Goal: Check status: Check status

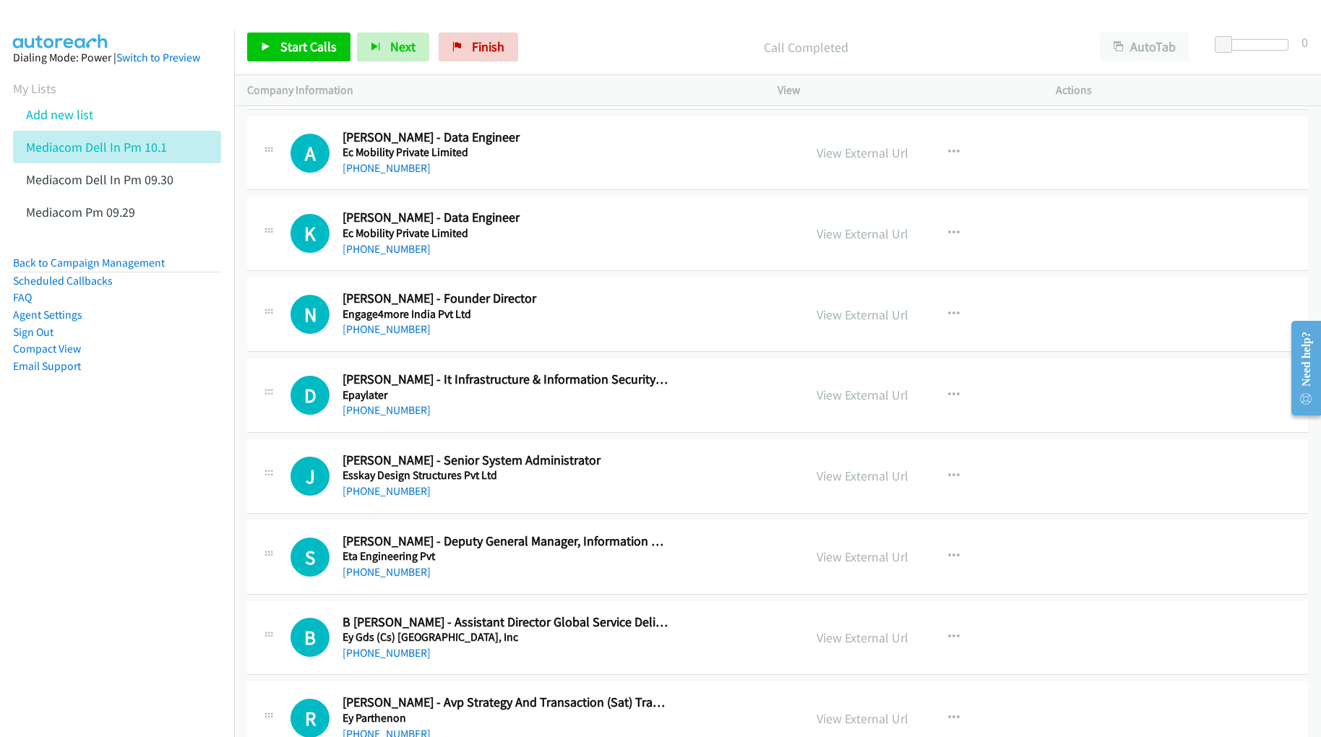
scroll to position [6168, 0]
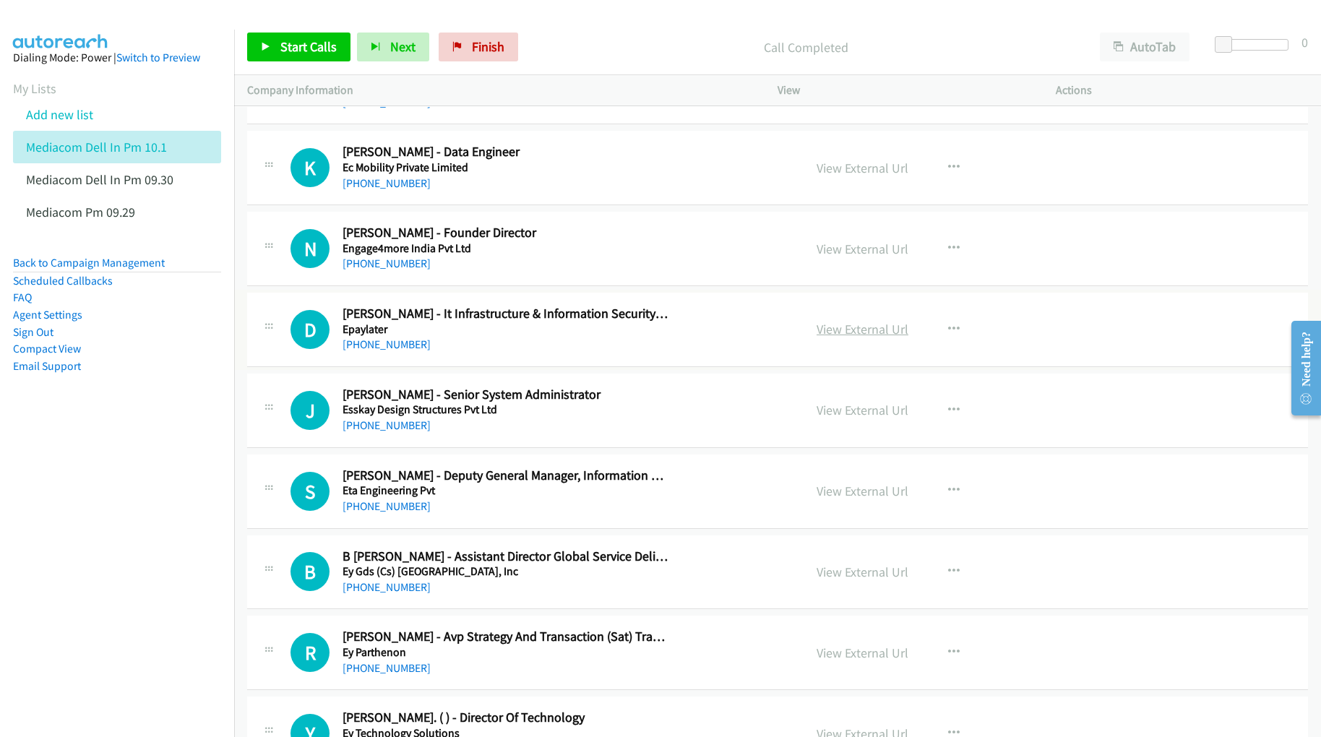
click at [836, 338] on link "View External Url" at bounding box center [863, 329] width 92 height 17
click at [845, 419] on link "View External Url" at bounding box center [863, 410] width 92 height 17
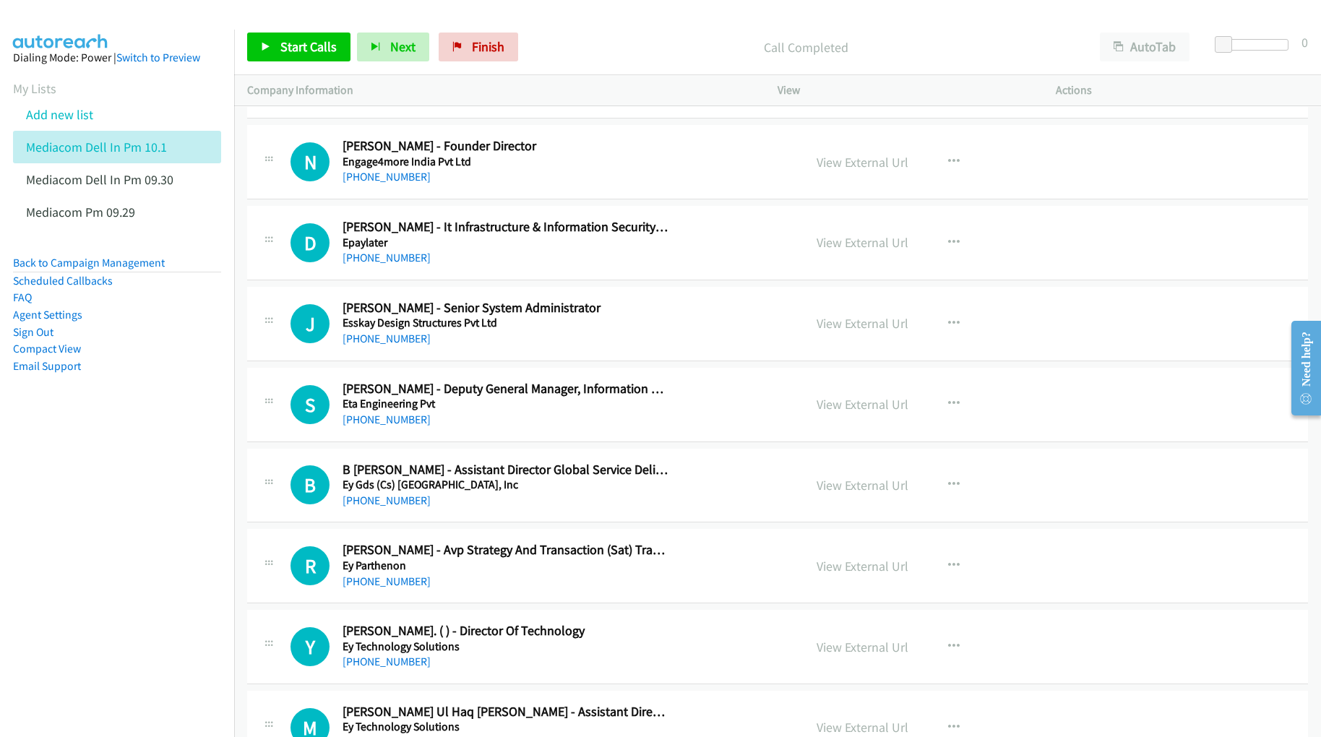
scroll to position [6264, 0]
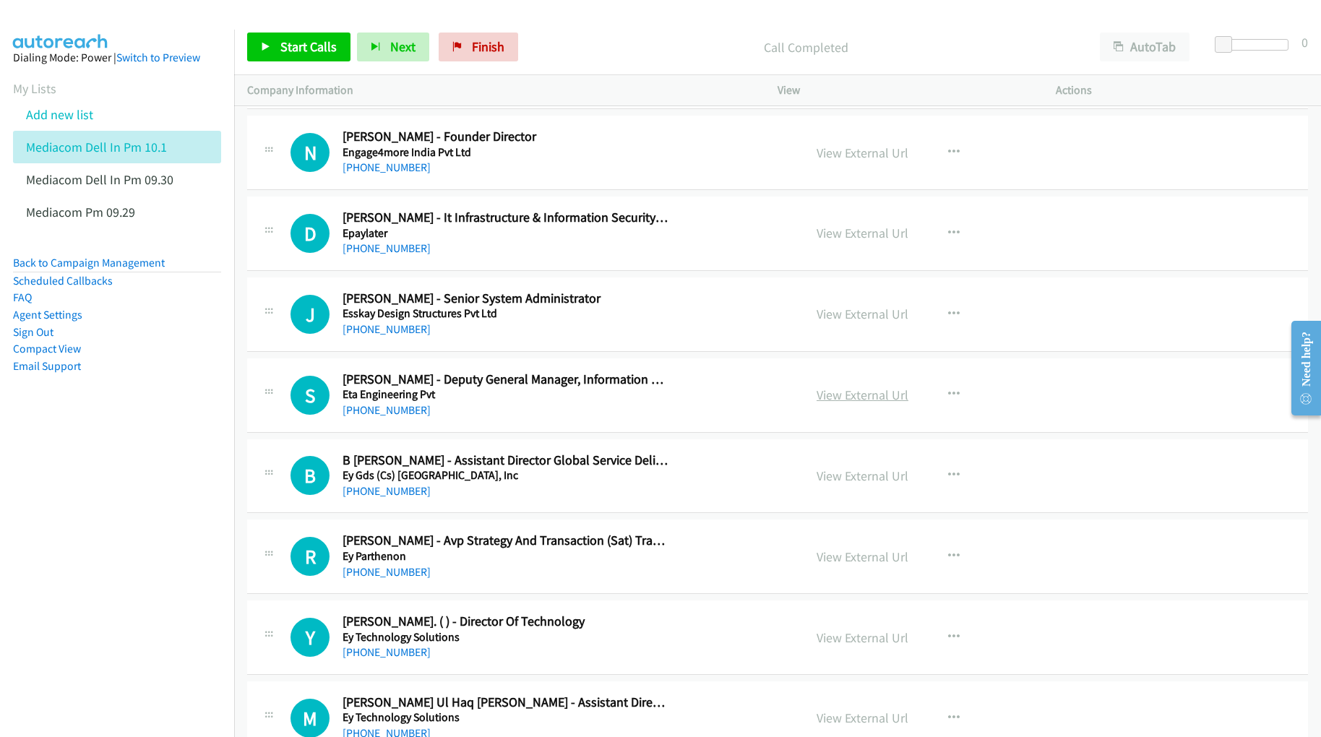
click at [828, 403] on link "View External Url" at bounding box center [863, 395] width 92 height 17
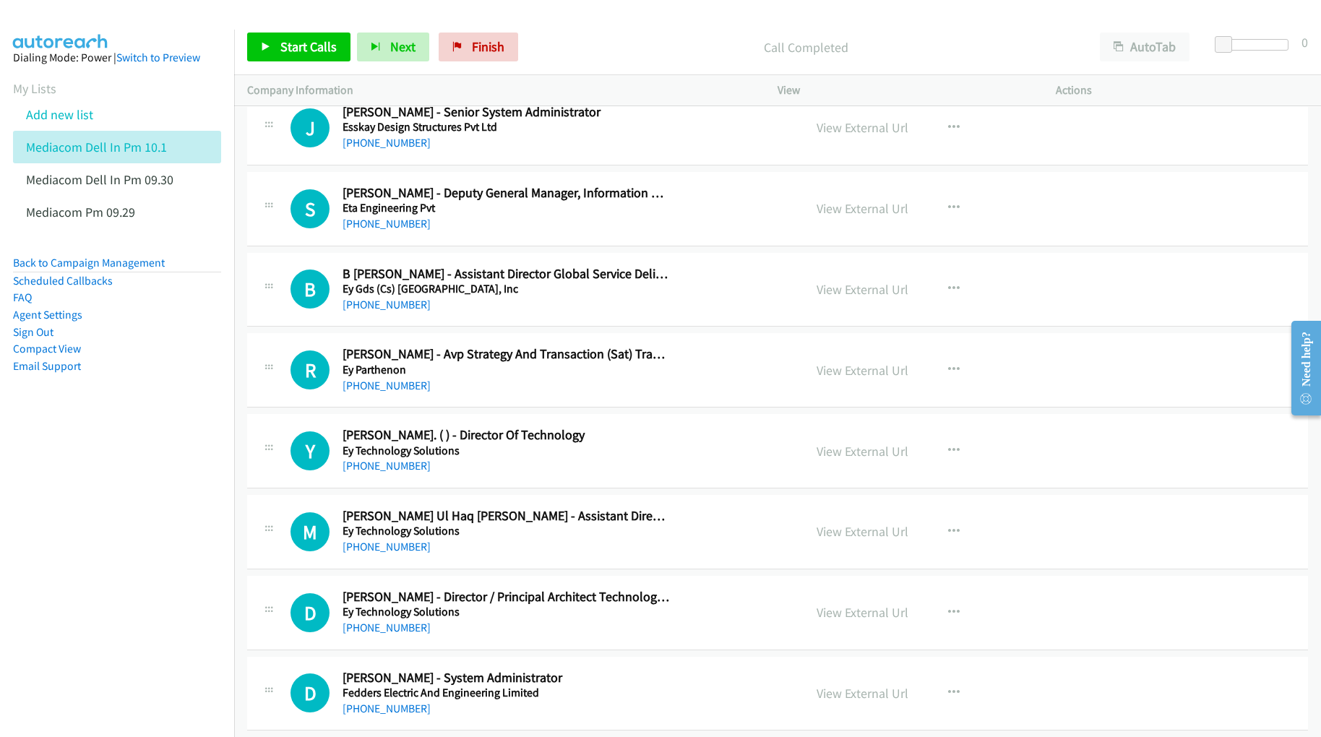
scroll to position [6457, 0]
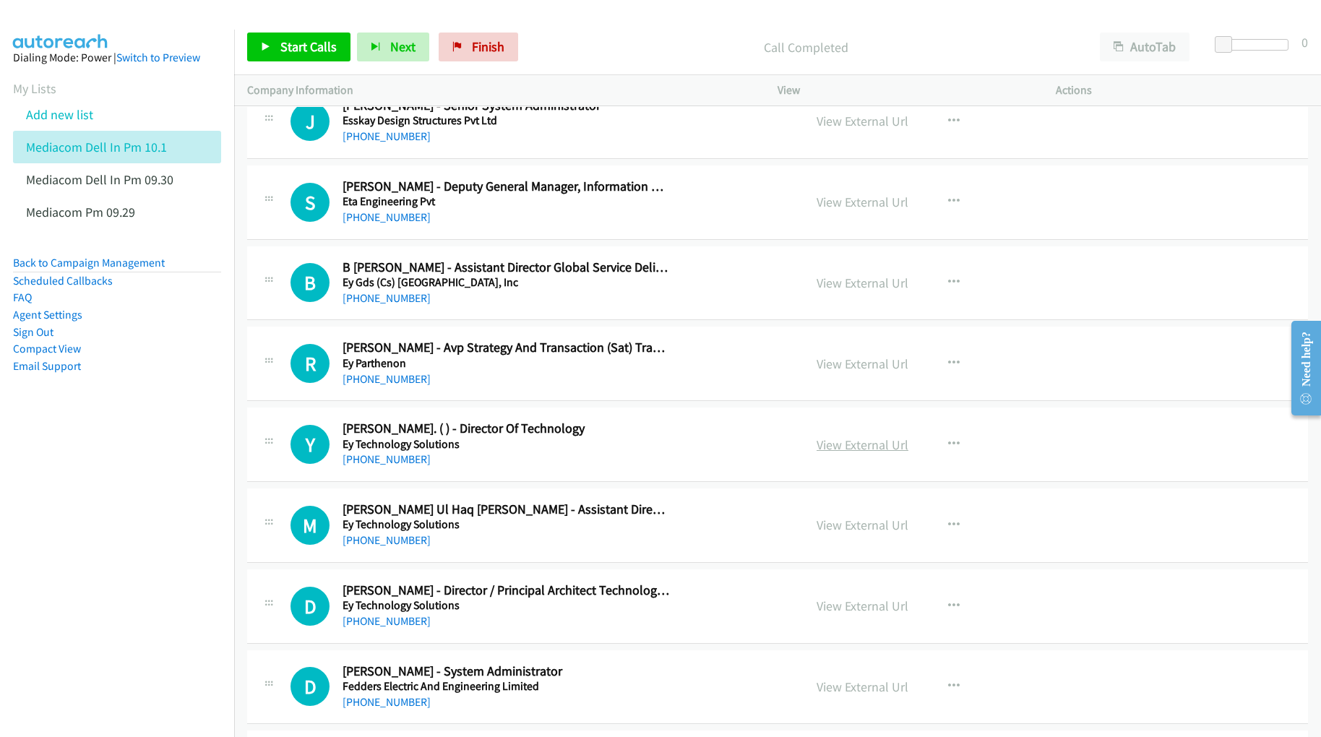
click at [849, 453] on link "View External Url" at bounding box center [863, 445] width 92 height 17
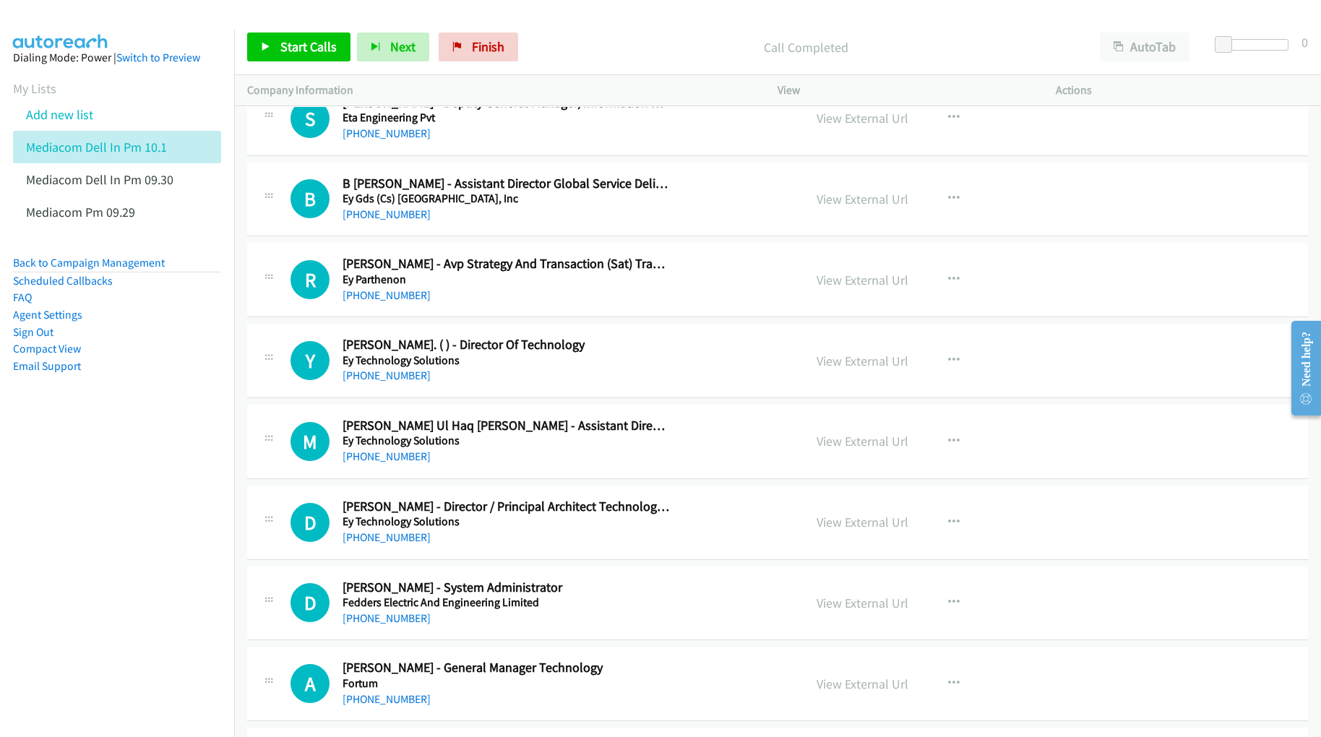
scroll to position [6553, 0]
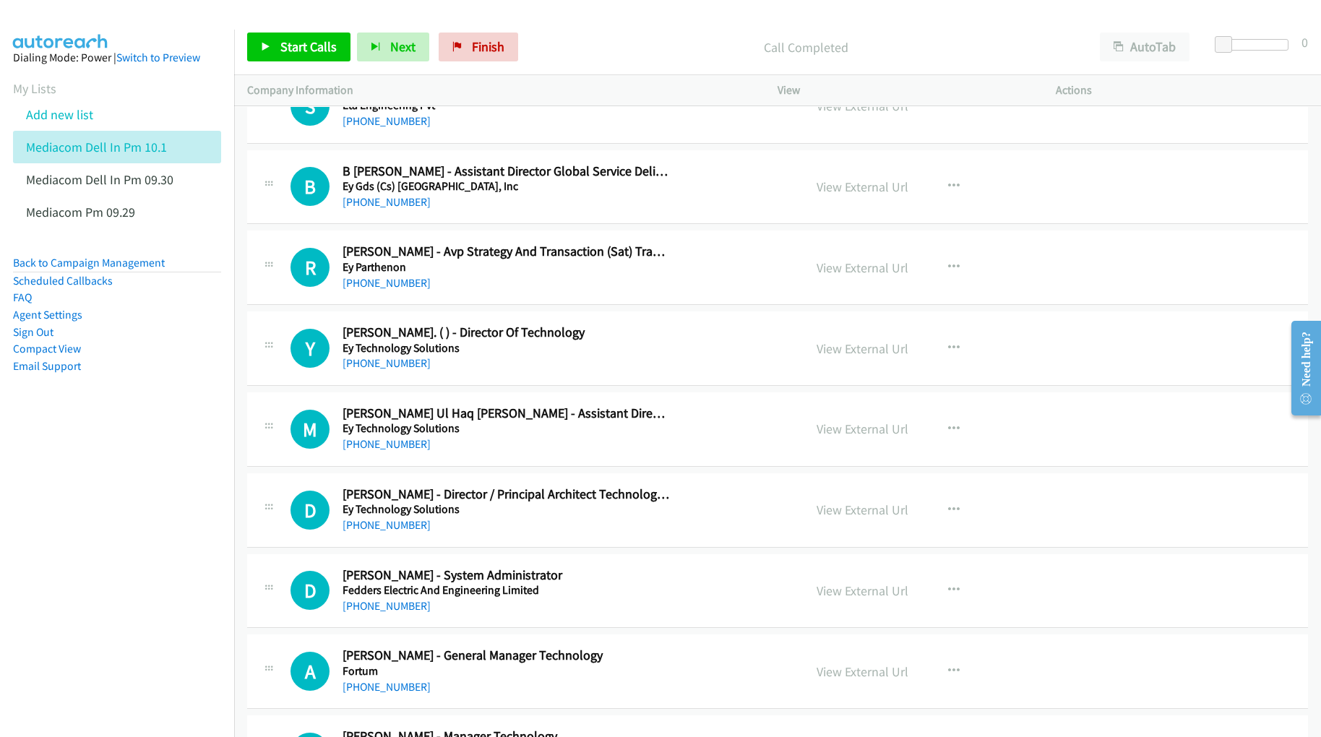
click at [105, 516] on nav "Dialing Mode: Power | Switch to Preview My Lists Add new list Mediacom Dell In …" at bounding box center [117, 398] width 235 height 737
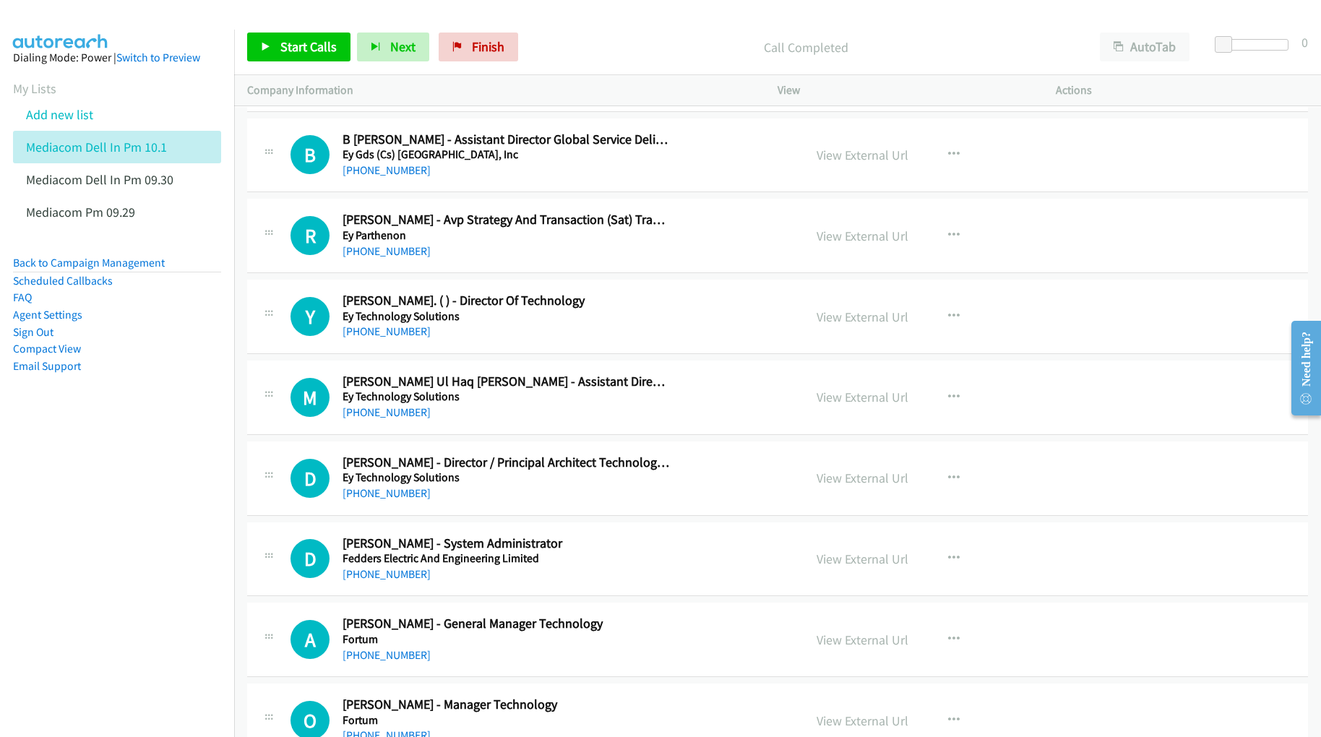
scroll to position [6650, 0]
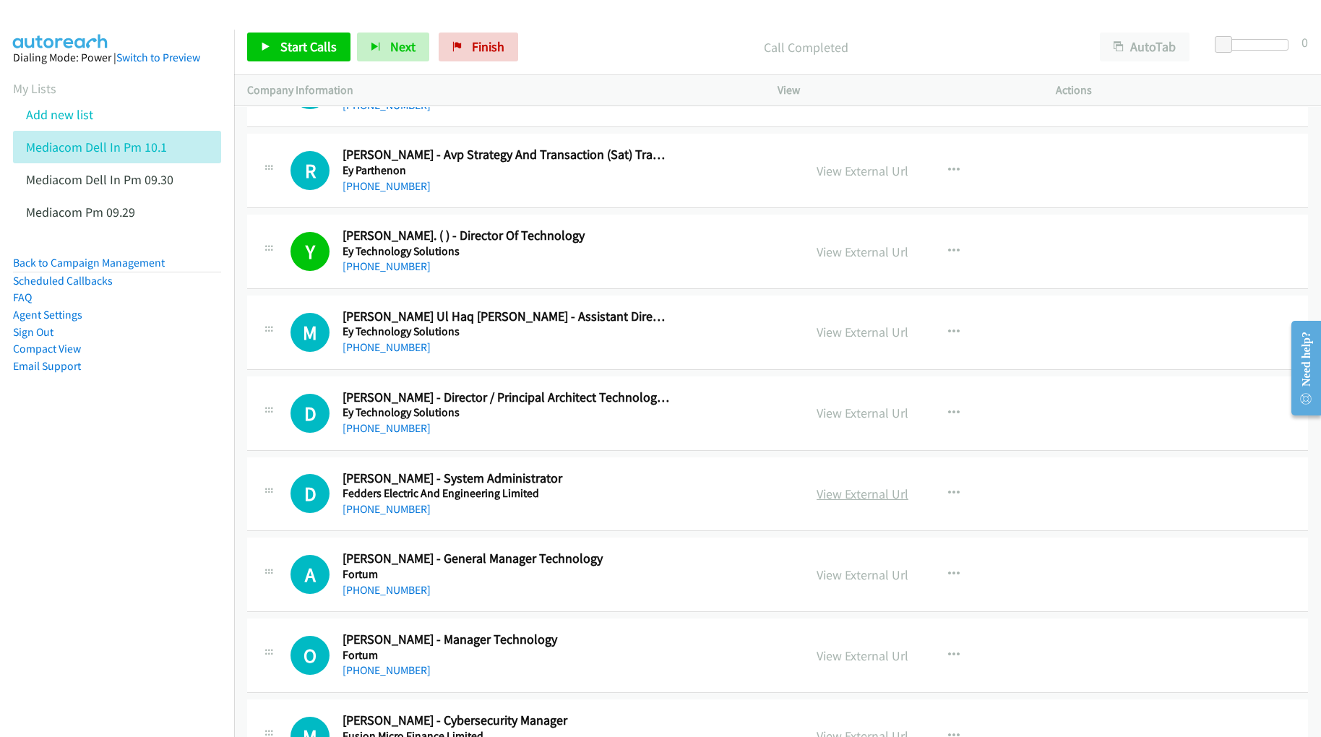
click at [842, 502] on link "View External Url" at bounding box center [863, 494] width 92 height 17
click at [843, 583] on link "View External Url" at bounding box center [863, 575] width 92 height 17
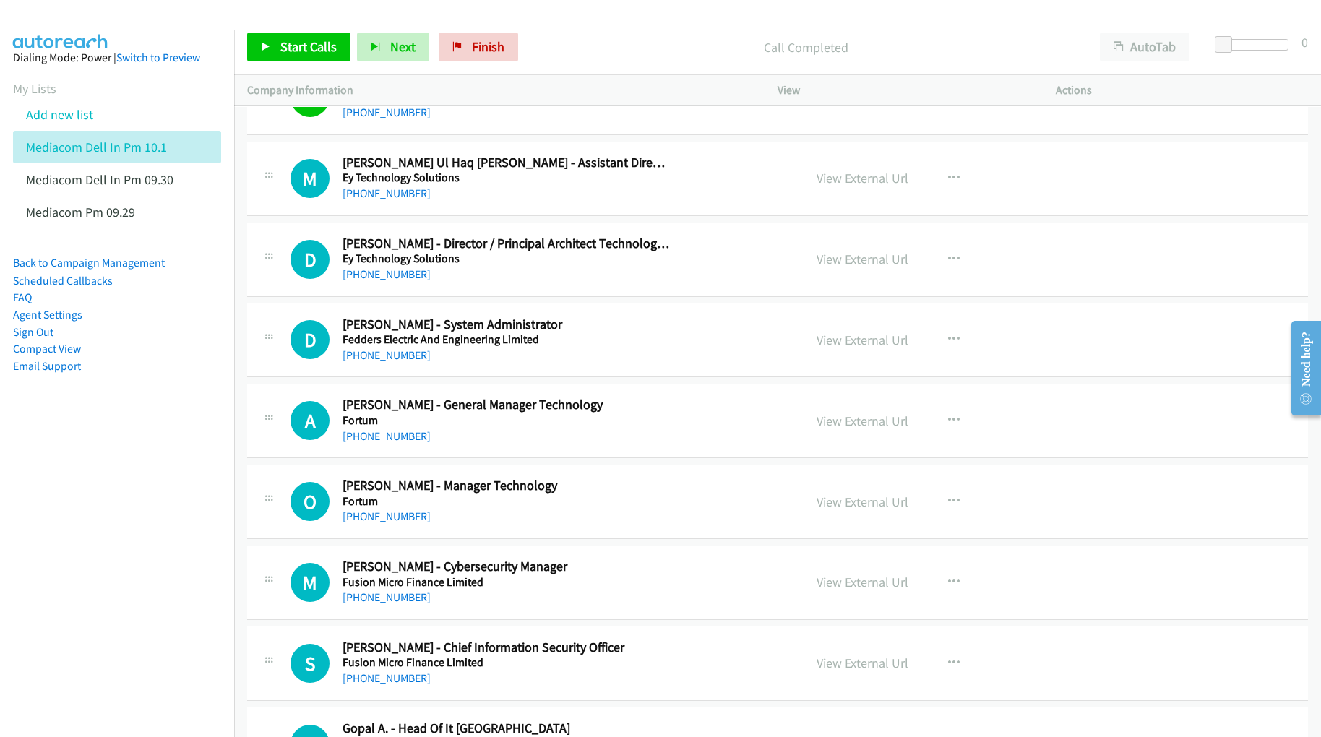
scroll to position [6842, 0]
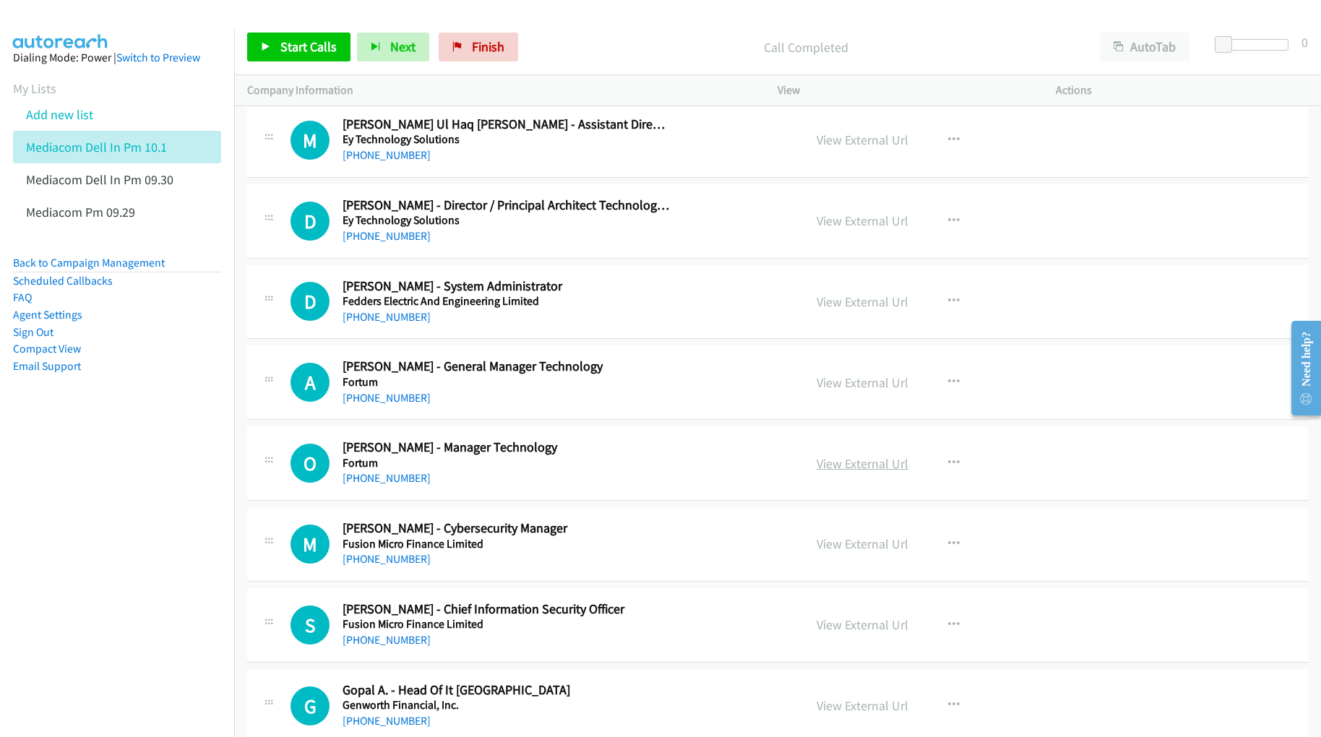
click at [867, 472] on link "View External Url" at bounding box center [863, 463] width 92 height 17
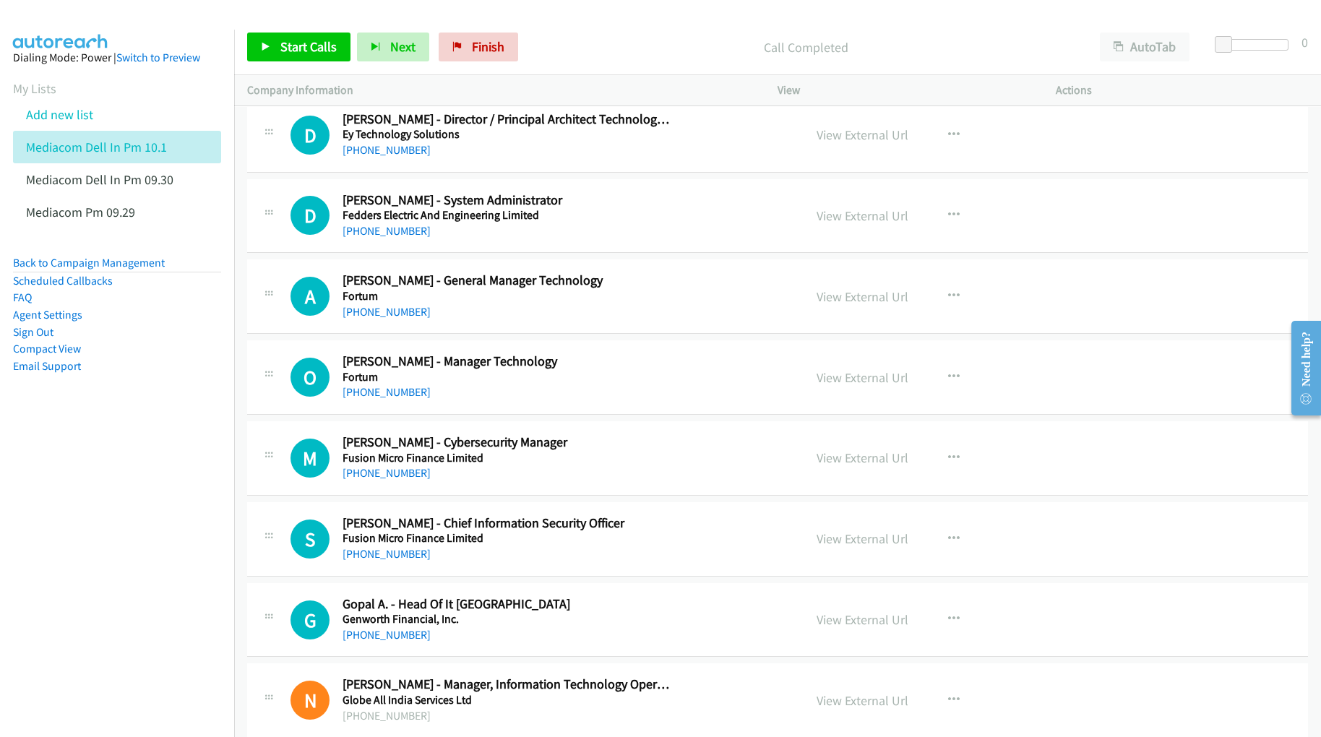
scroll to position [6939, 0]
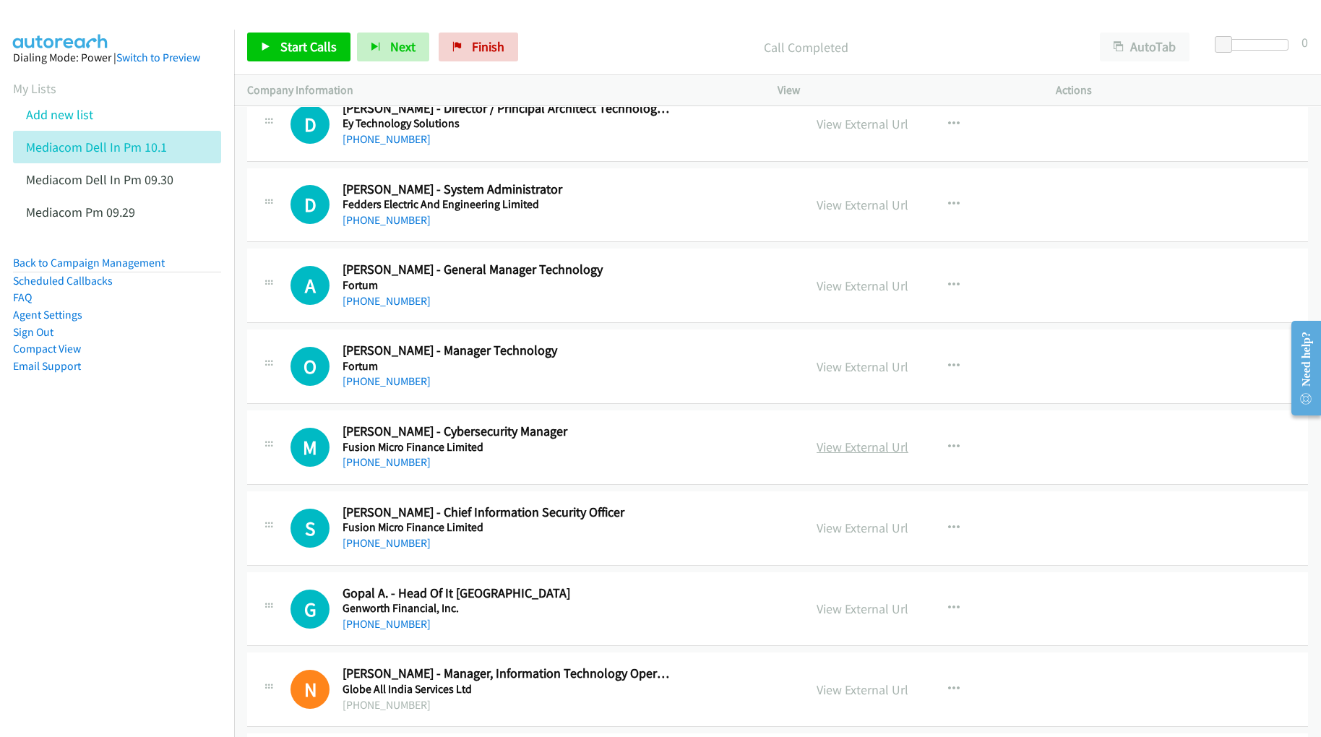
click at [873, 455] on link "View External Url" at bounding box center [863, 447] width 92 height 17
click at [836, 536] on link "View External Url" at bounding box center [863, 528] width 92 height 17
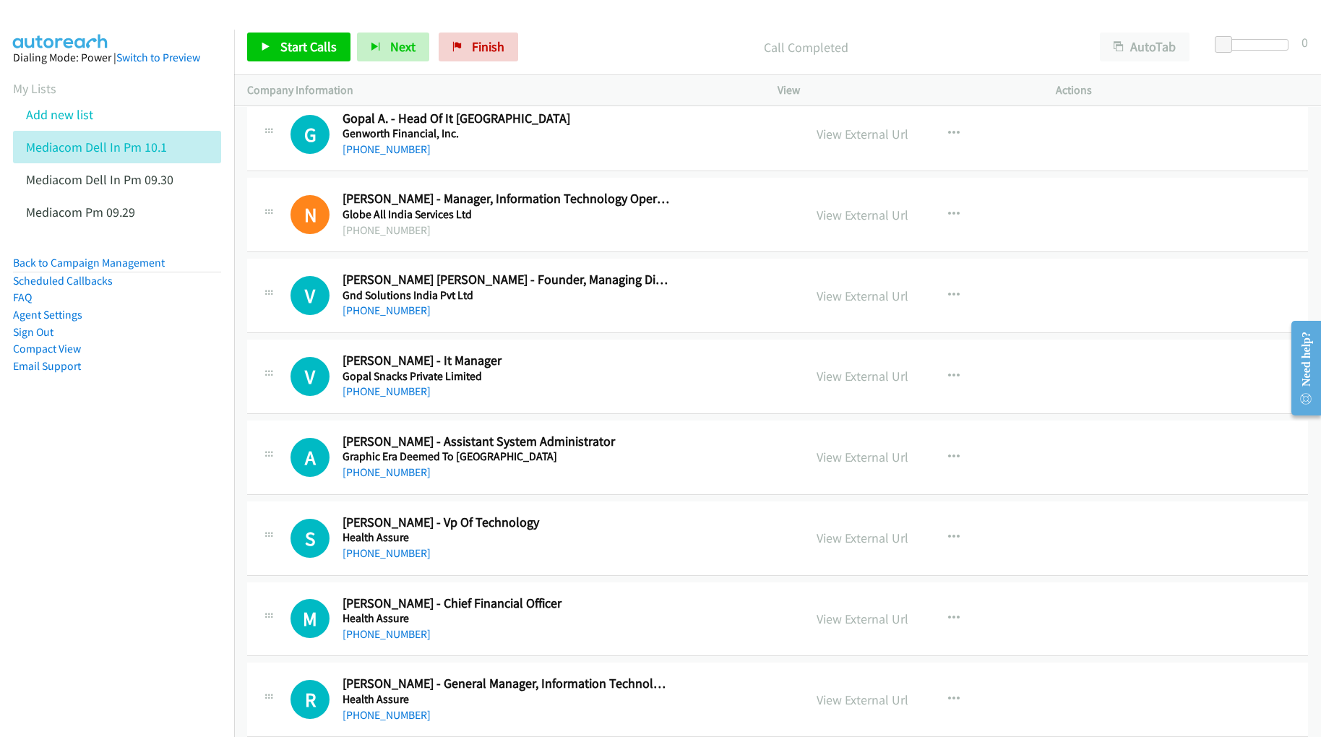
scroll to position [7420, 0]
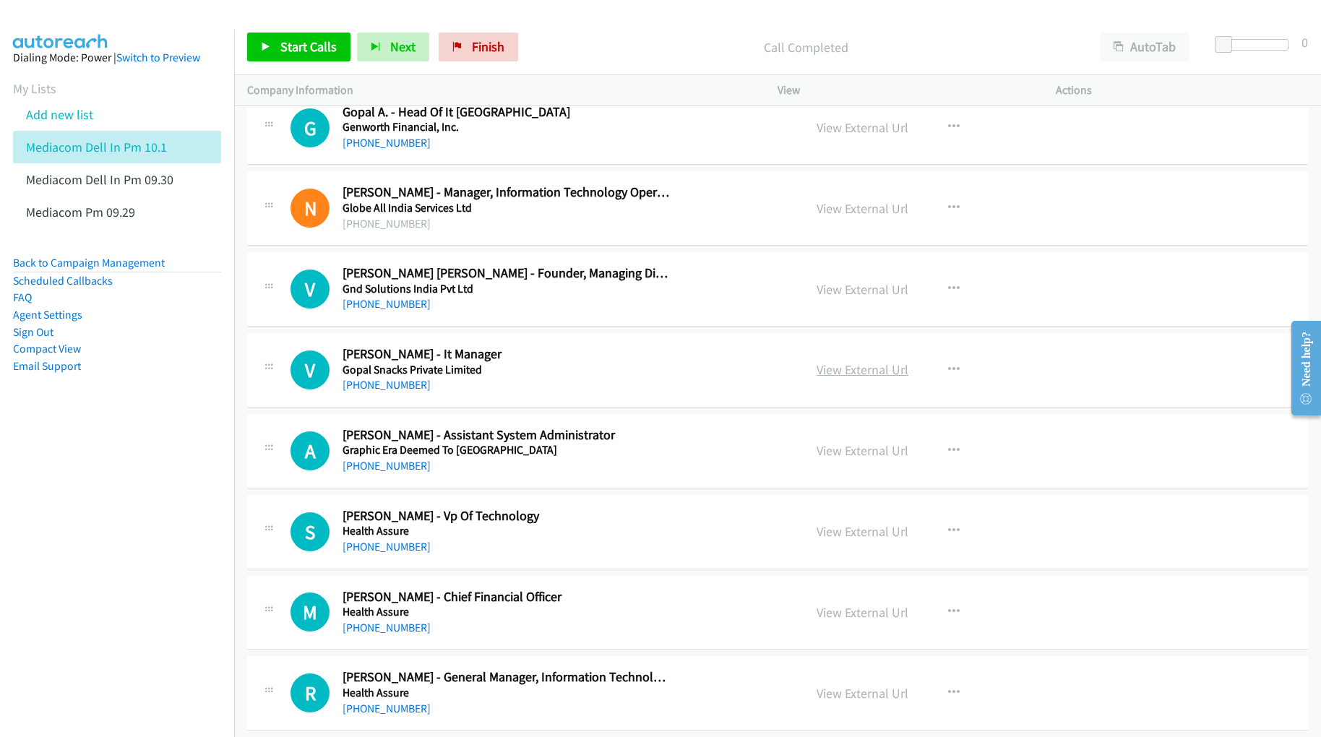
click at [867, 378] on link "View External Url" at bounding box center [863, 369] width 92 height 17
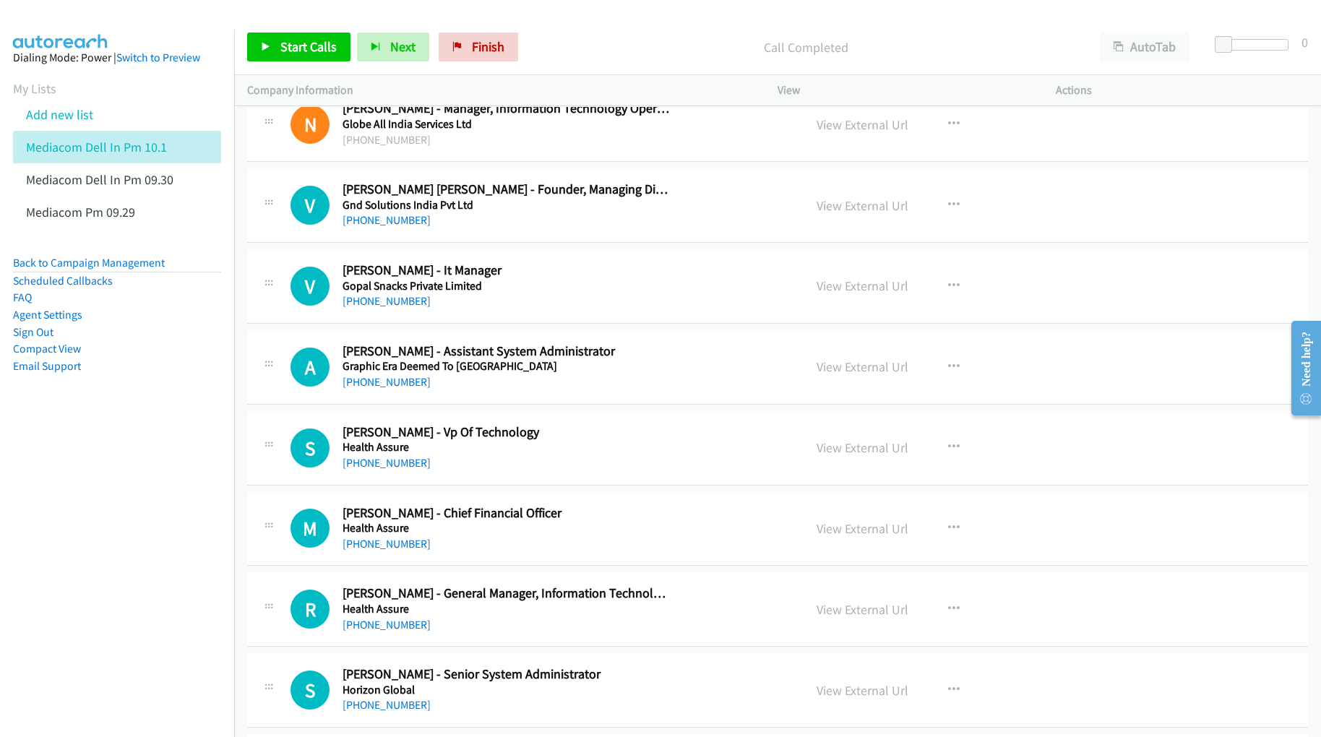
scroll to position [7517, 0]
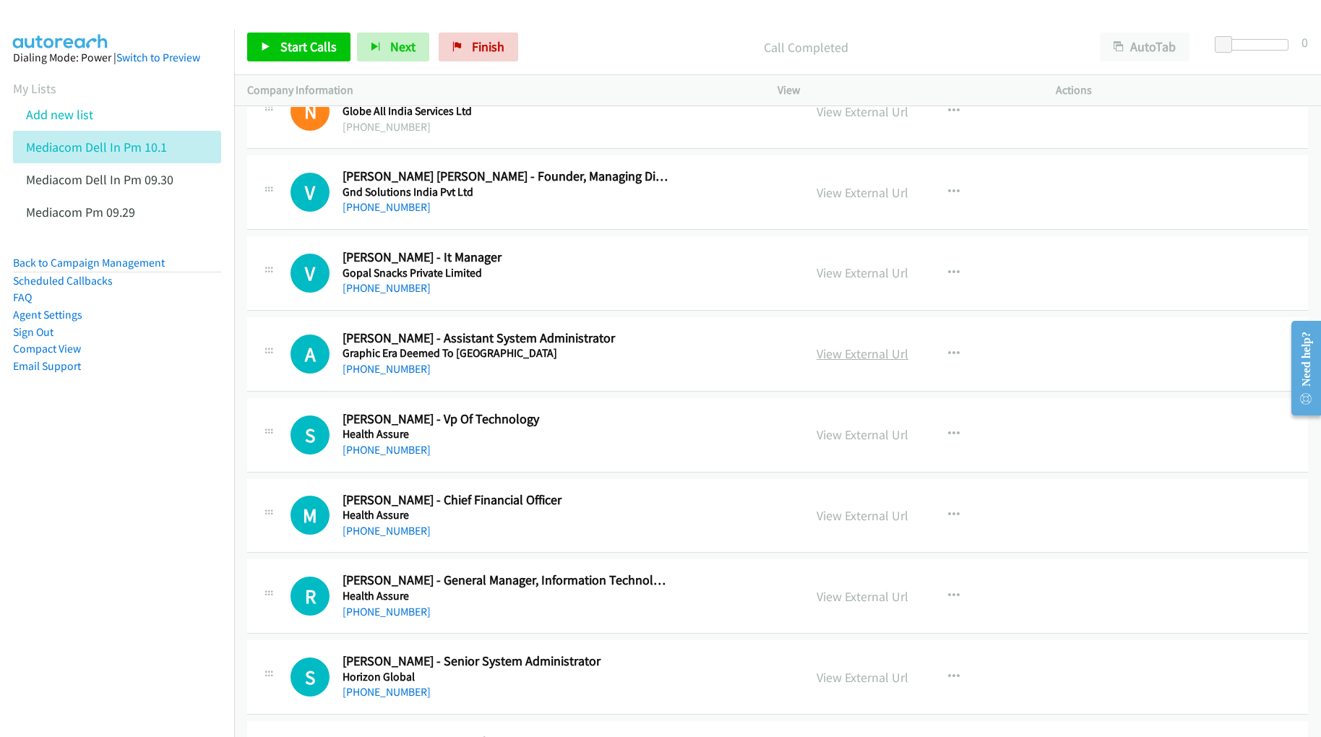
click at [862, 362] on link "View External Url" at bounding box center [863, 354] width 92 height 17
click at [842, 443] on link "View External Url" at bounding box center [863, 434] width 92 height 17
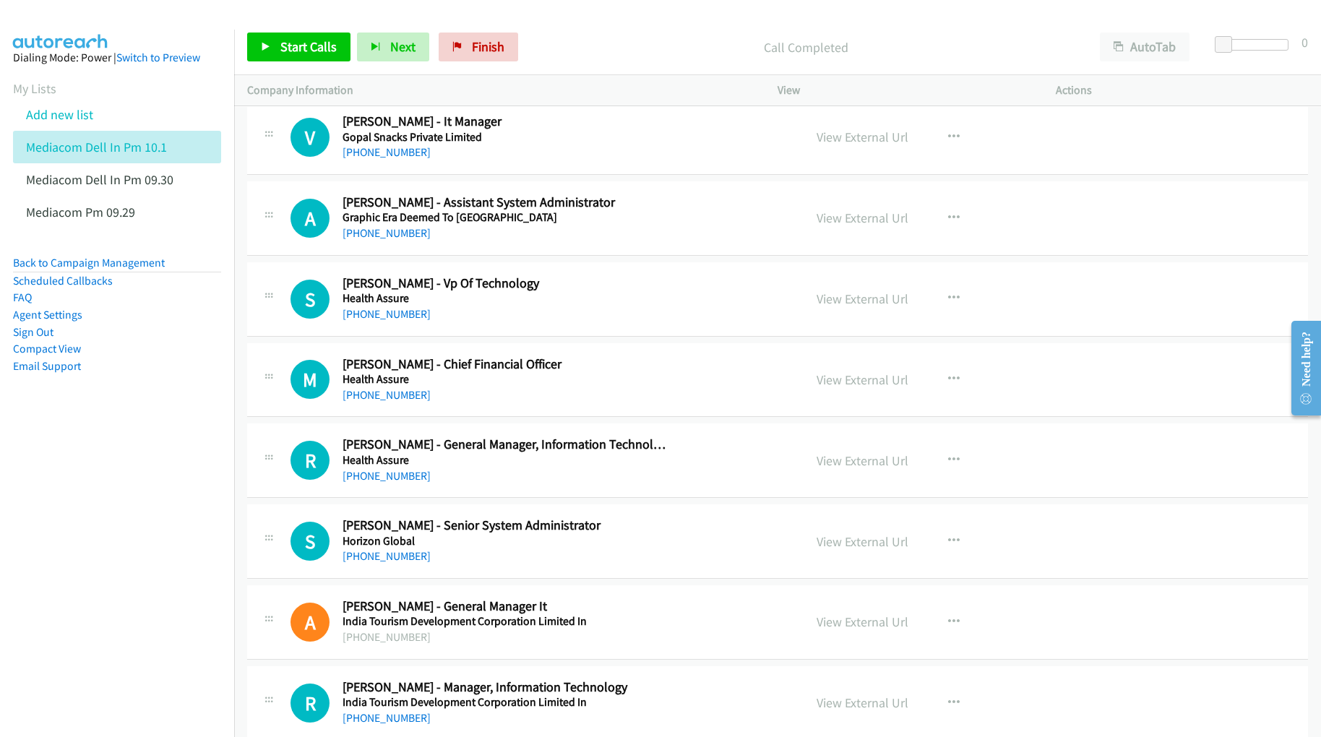
scroll to position [7710, 0]
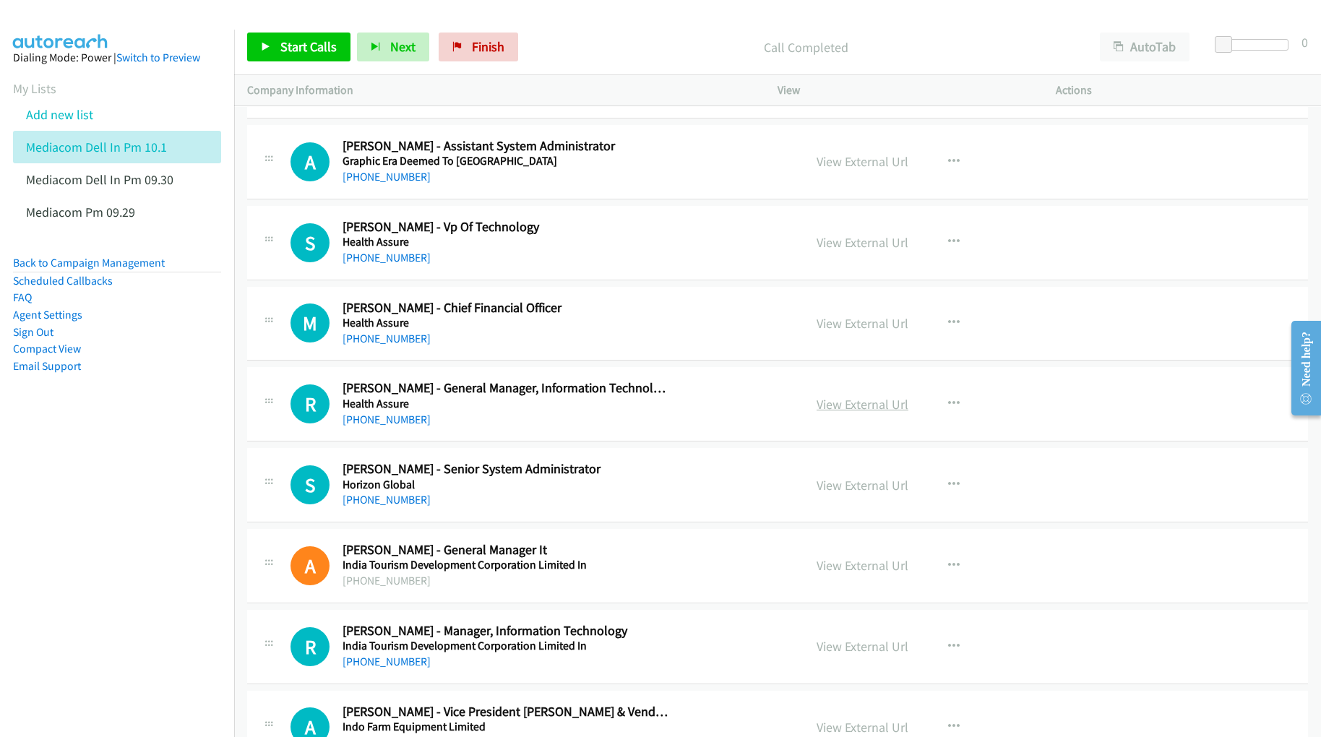
click at [843, 413] on link "View External Url" at bounding box center [863, 404] width 92 height 17
click at [822, 494] on link "View External Url" at bounding box center [863, 485] width 92 height 17
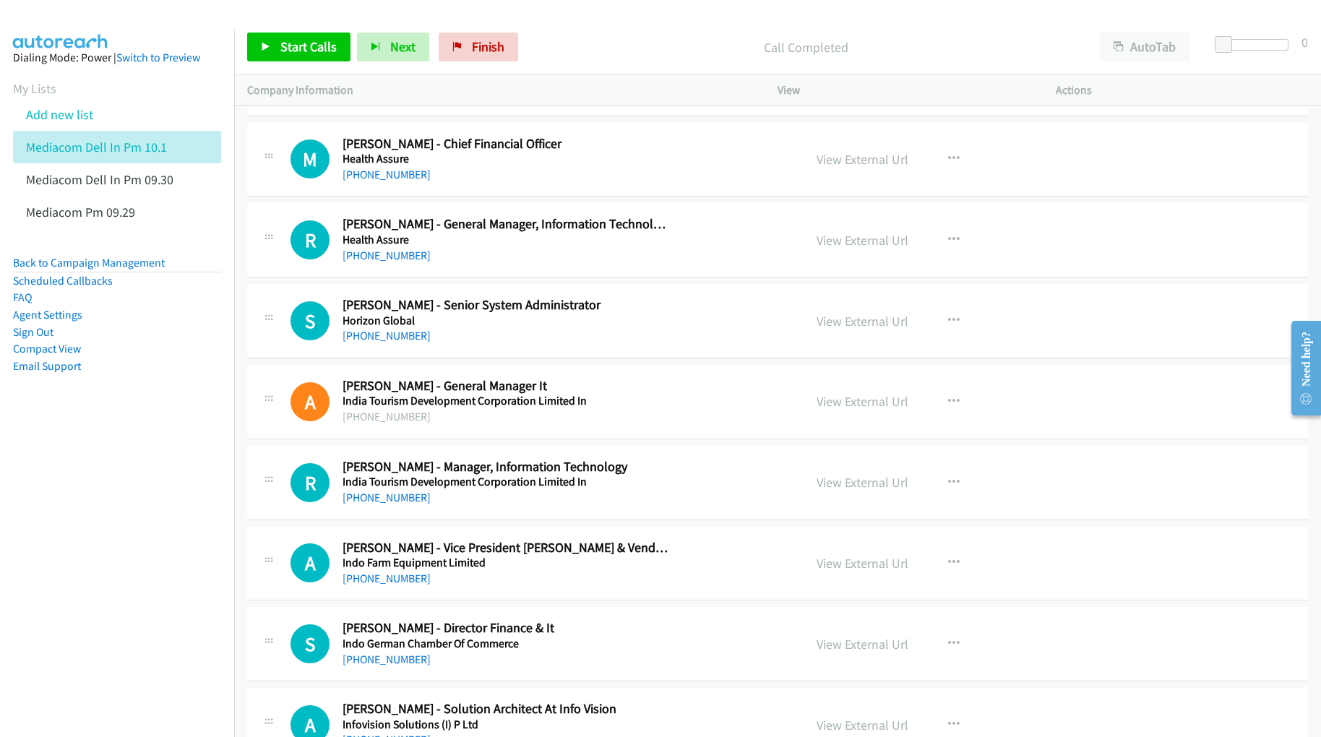
scroll to position [7903, 0]
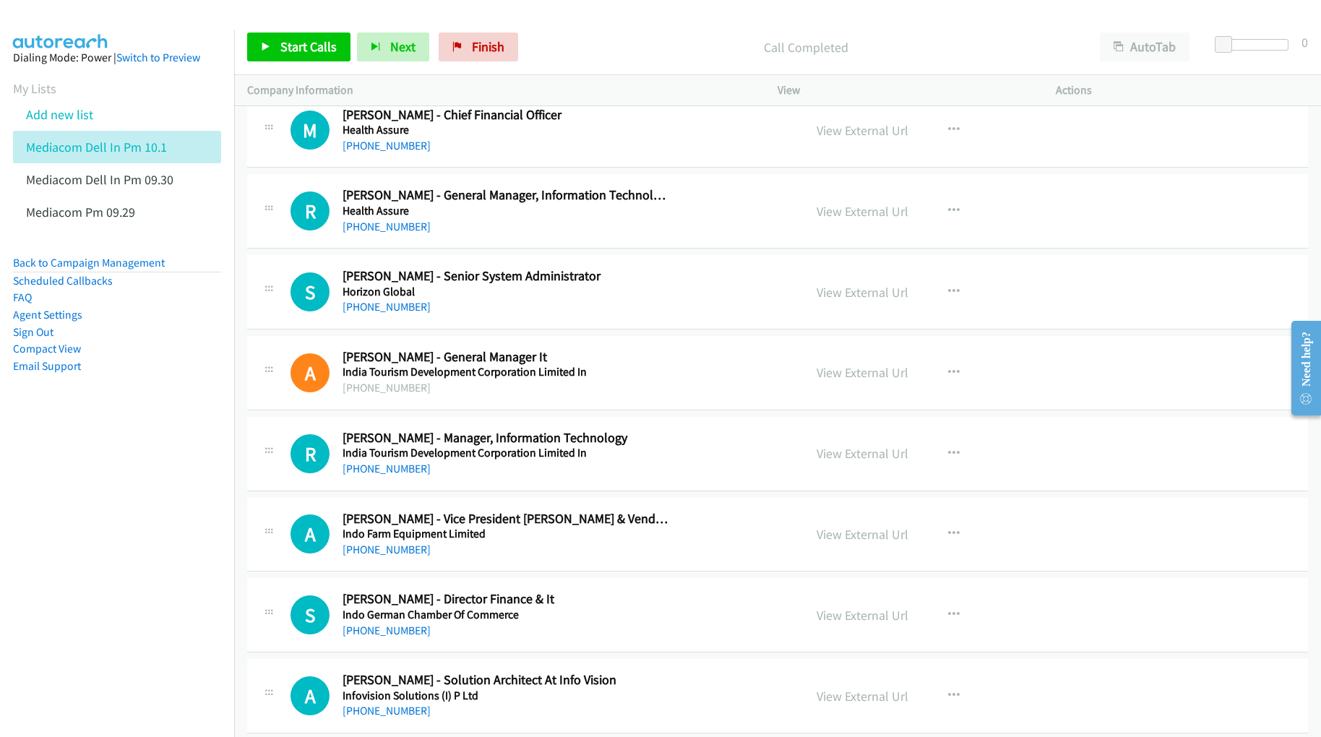
drag, startPoint x: 825, startPoint y: 472, endPoint x: 700, endPoint y: 498, distance: 127.0
click at [850, 462] on link "View External Url" at bounding box center [863, 453] width 92 height 17
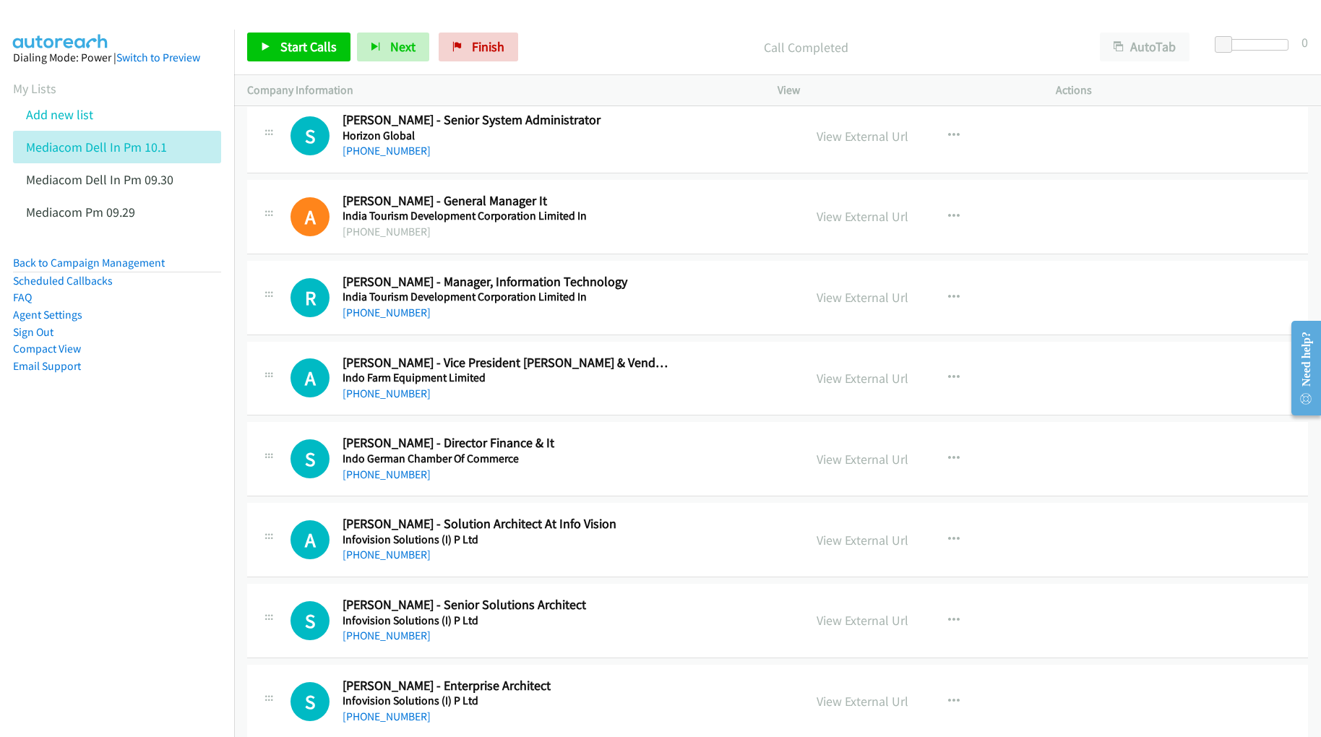
scroll to position [8096, 0]
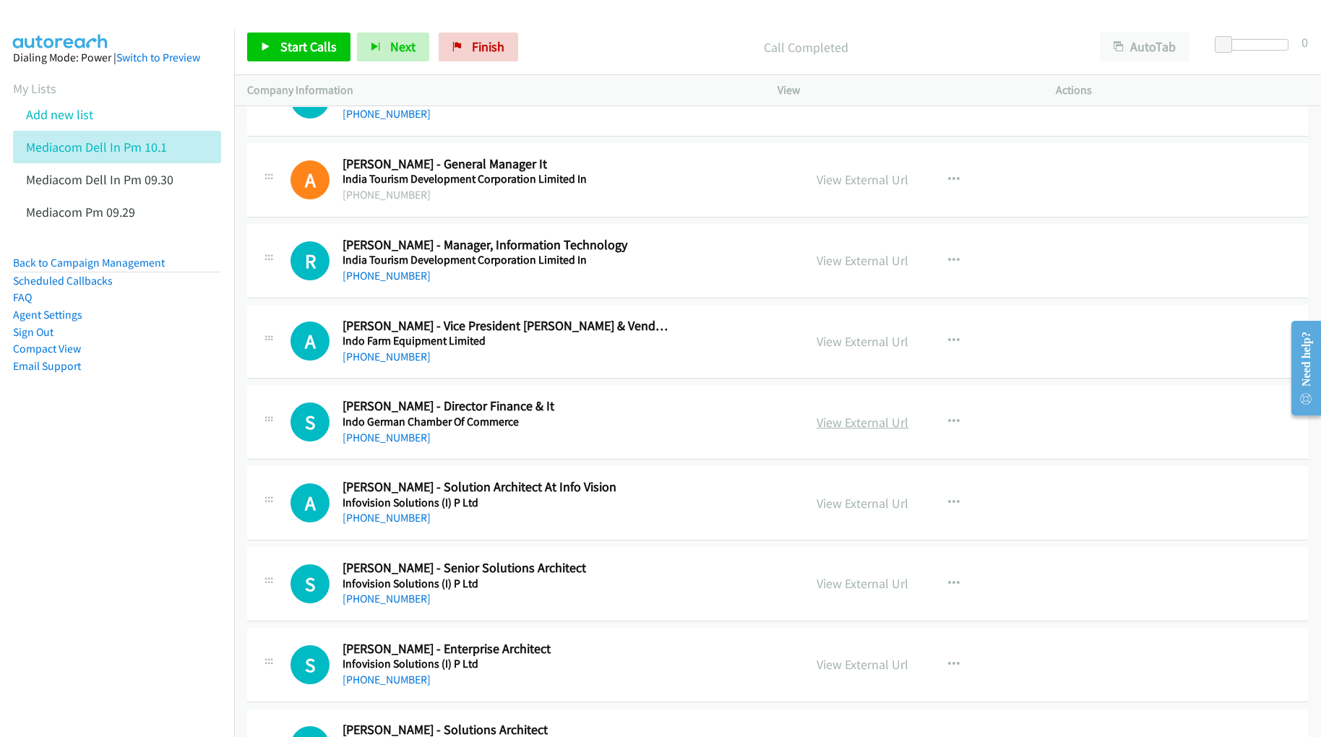
click at [843, 431] on link "View External Url" at bounding box center [863, 422] width 92 height 17
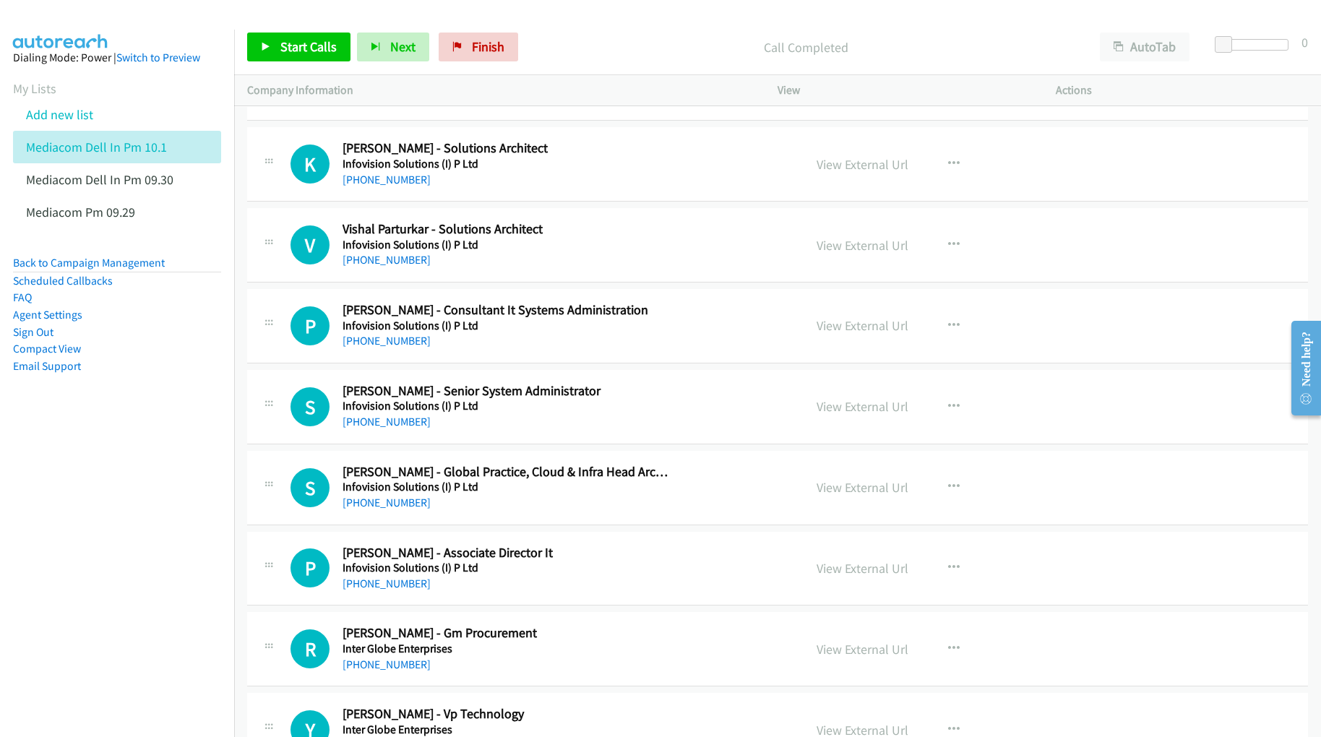
scroll to position [8770, 0]
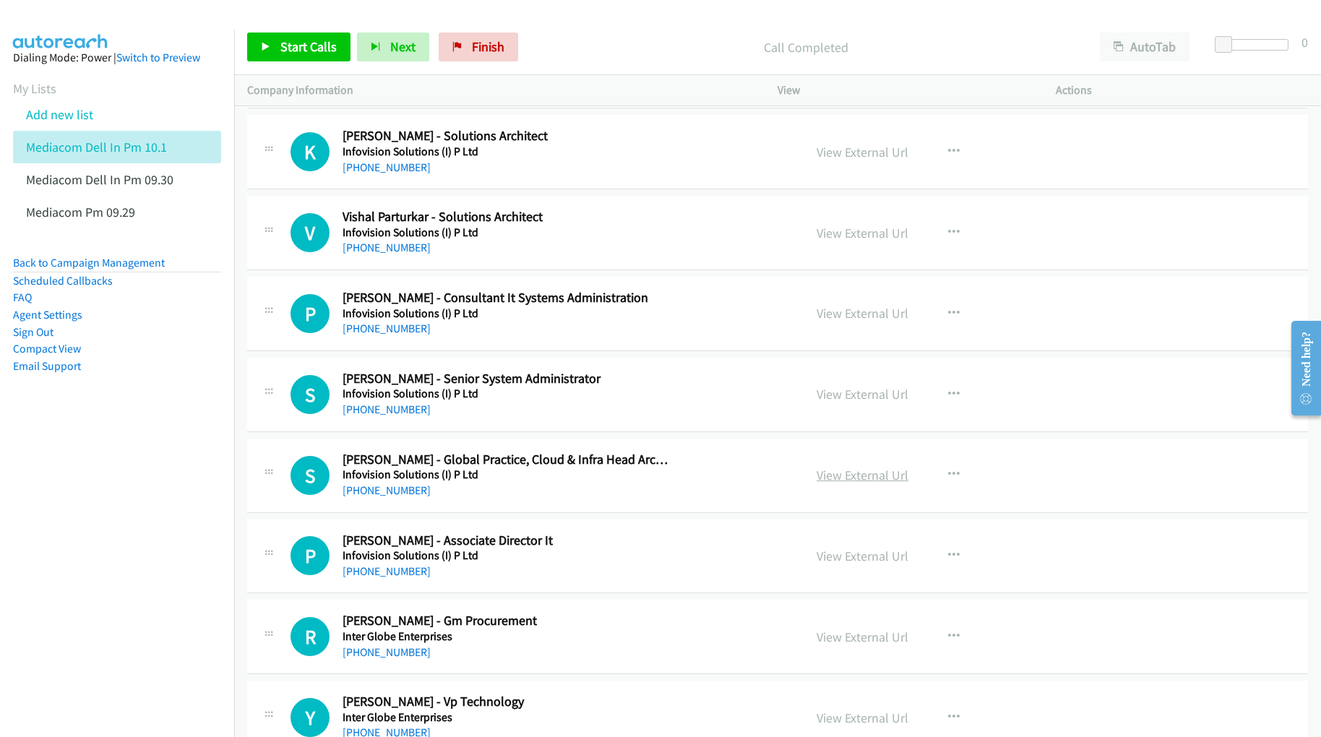
click at [838, 484] on link "View External Url" at bounding box center [863, 475] width 92 height 17
click at [831, 645] on link "View External Url" at bounding box center [863, 637] width 92 height 17
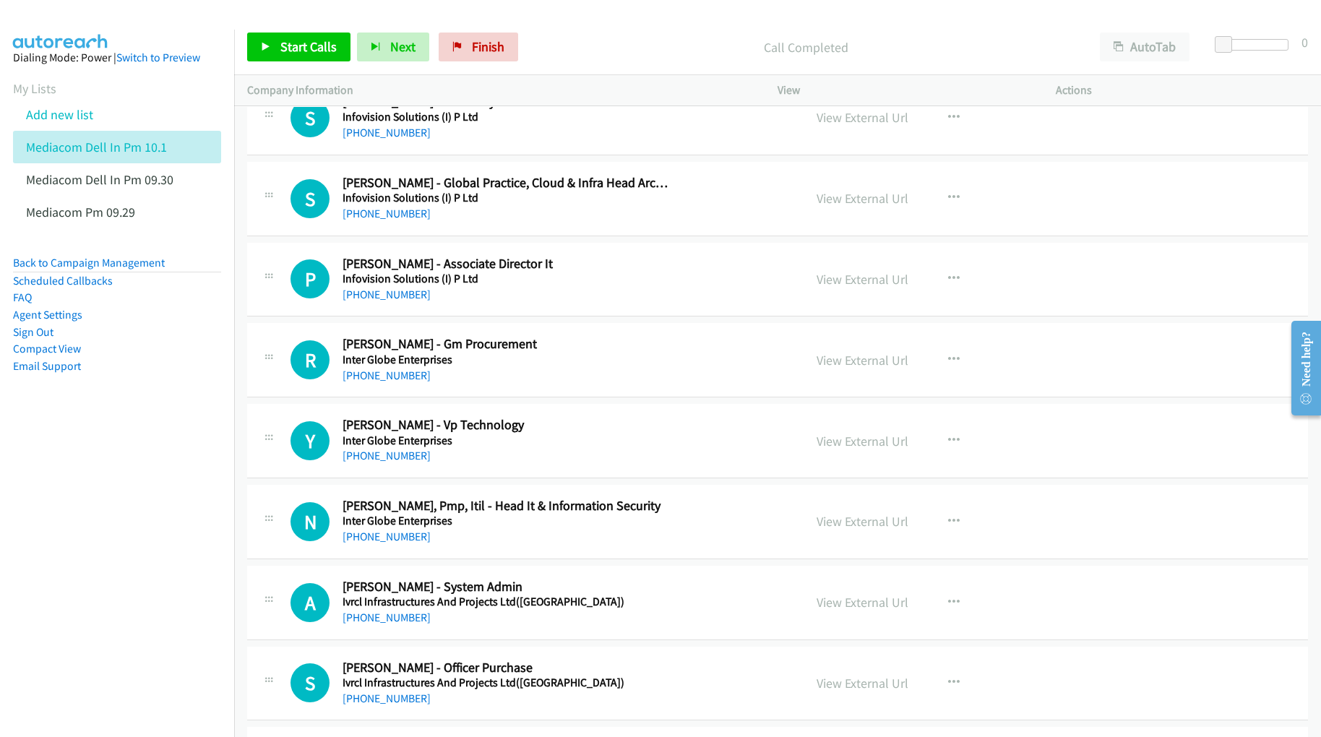
scroll to position [9059, 0]
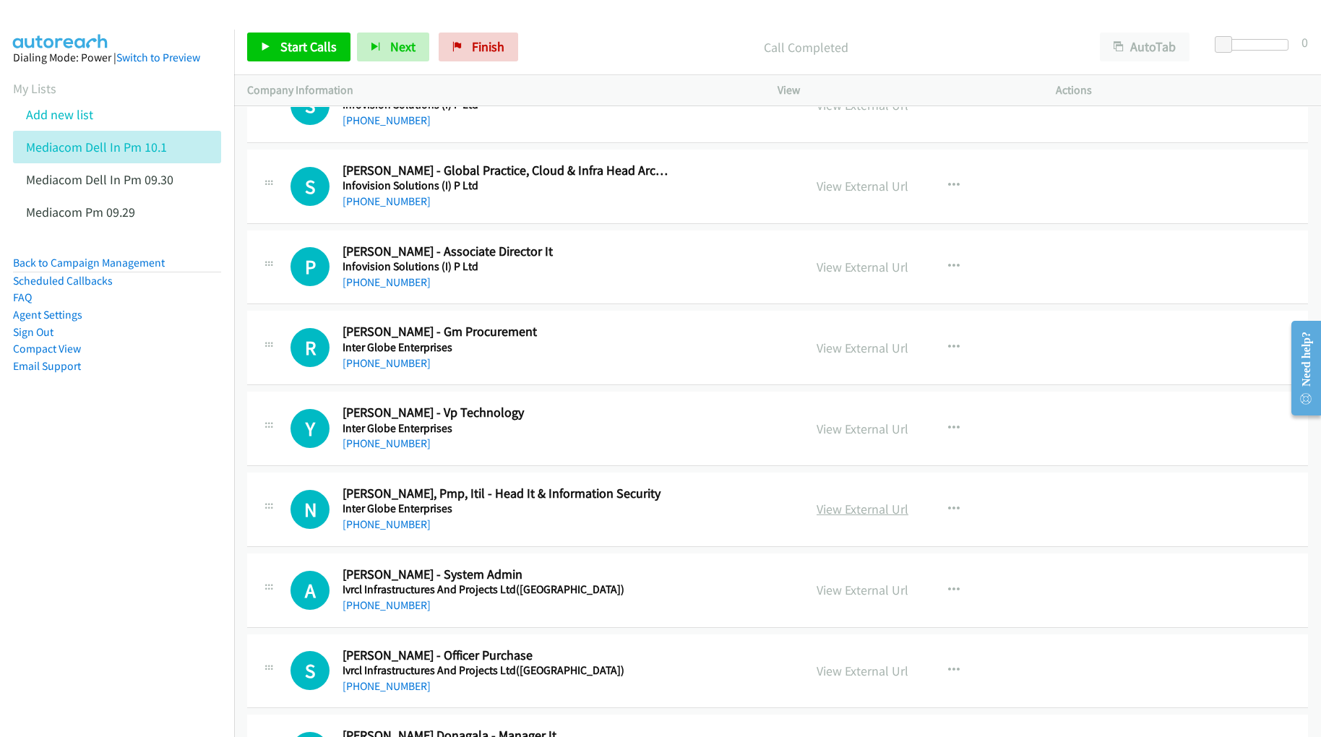
click at [850, 518] on link "View External Url" at bounding box center [863, 509] width 92 height 17
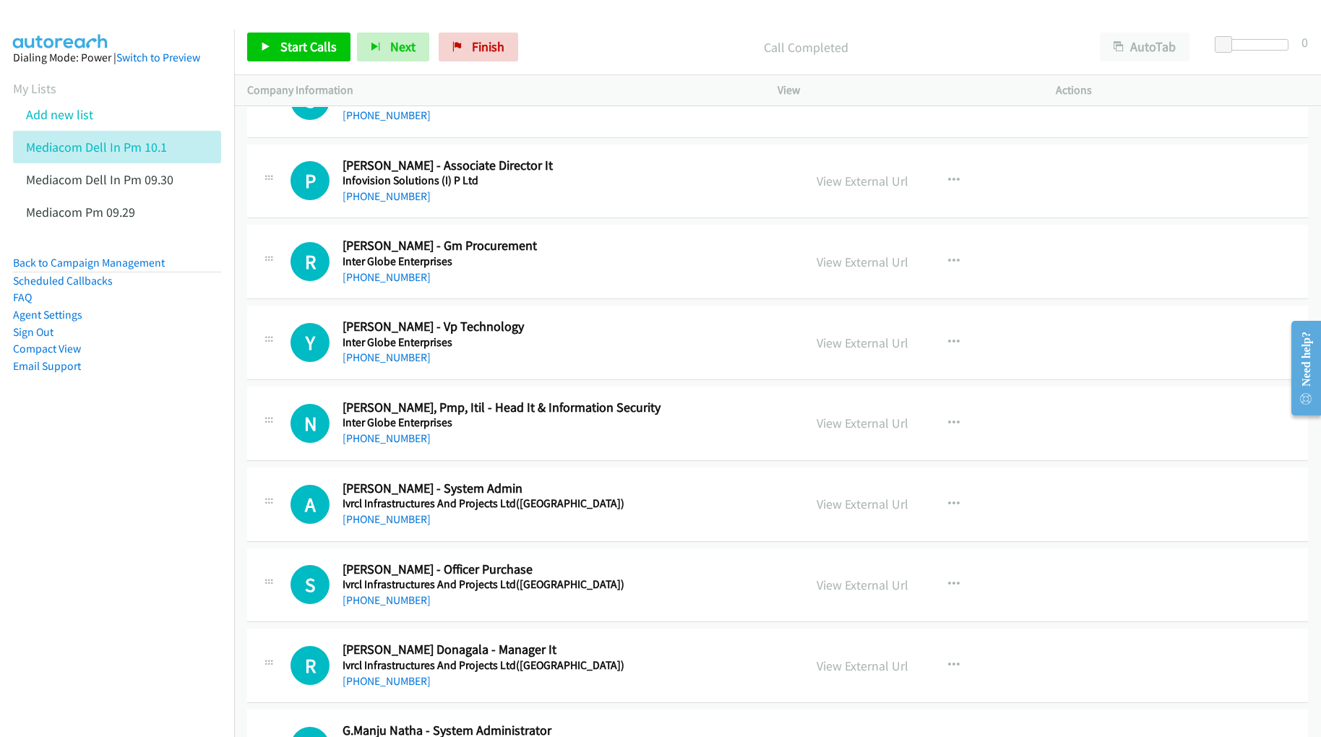
scroll to position [9155, 0]
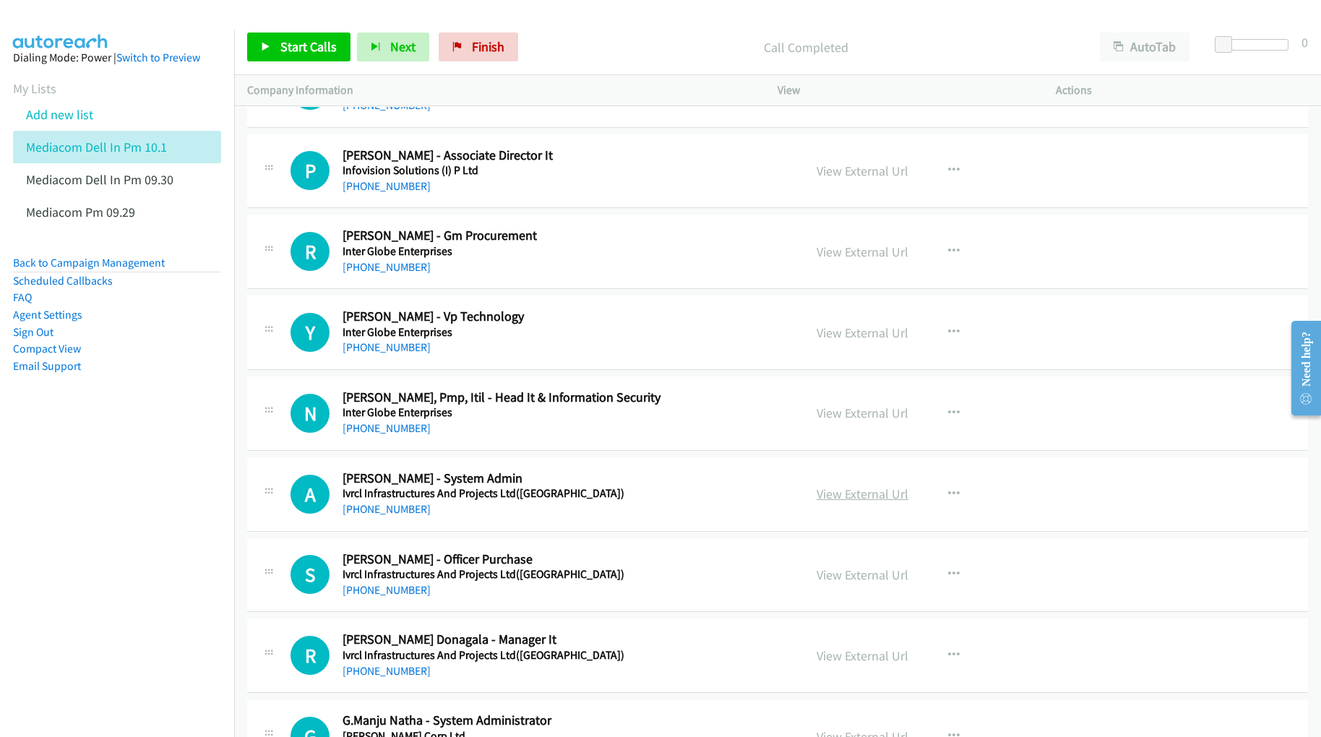
click at [868, 502] on link "View External Url" at bounding box center [863, 494] width 92 height 17
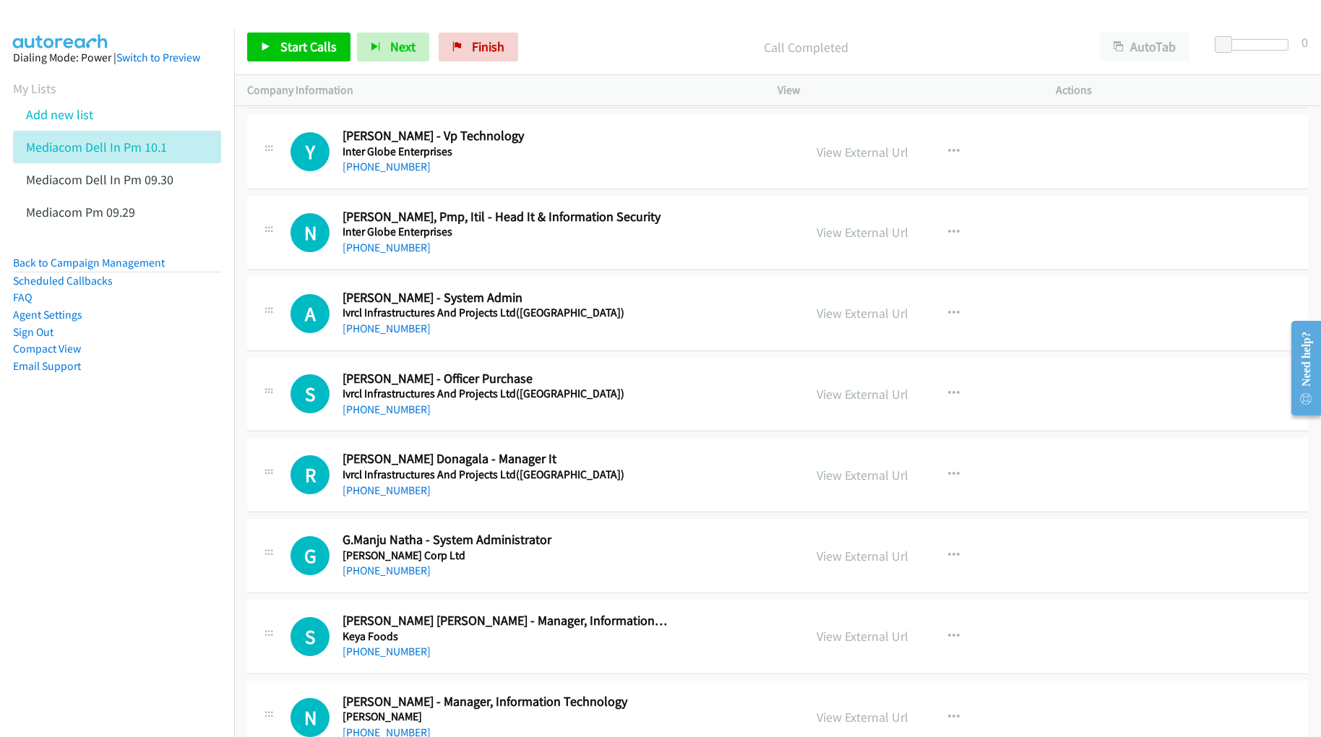
scroll to position [9348, 0]
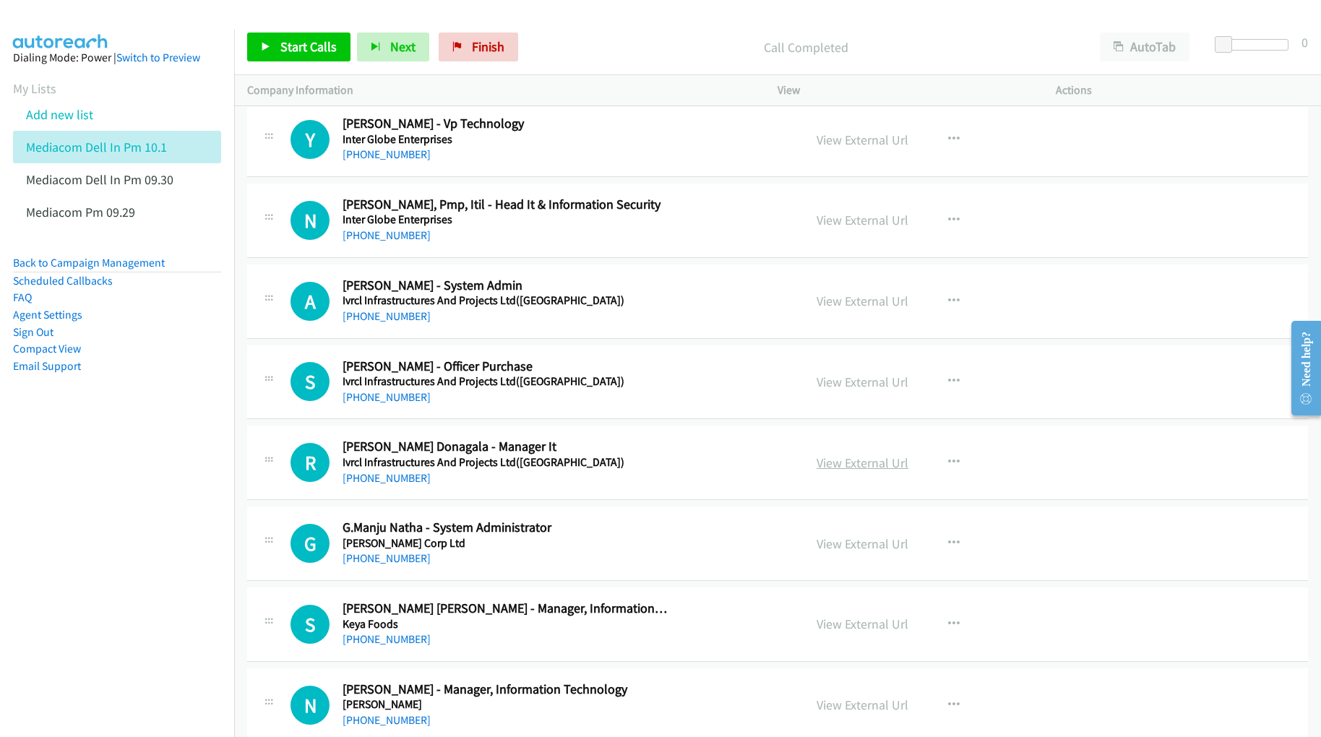
click at [877, 471] on link "View External Url" at bounding box center [863, 463] width 92 height 17
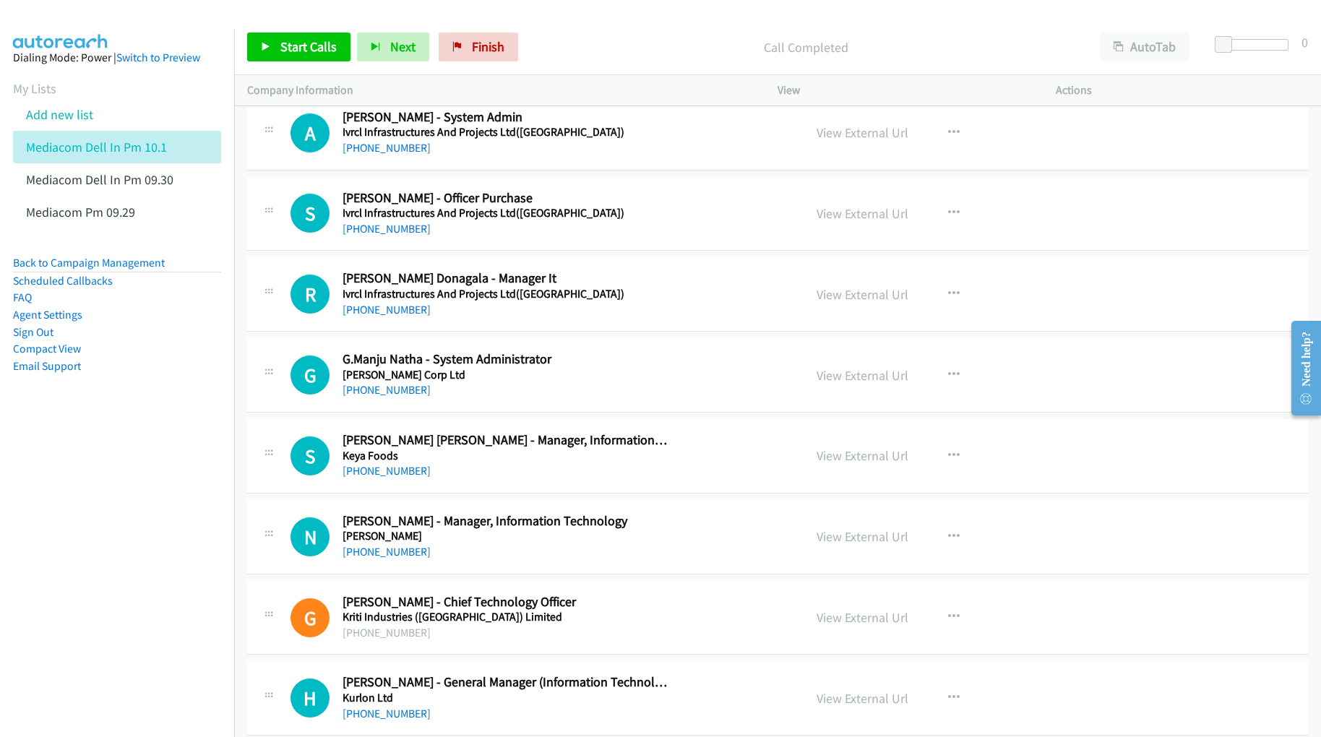
scroll to position [9541, 0]
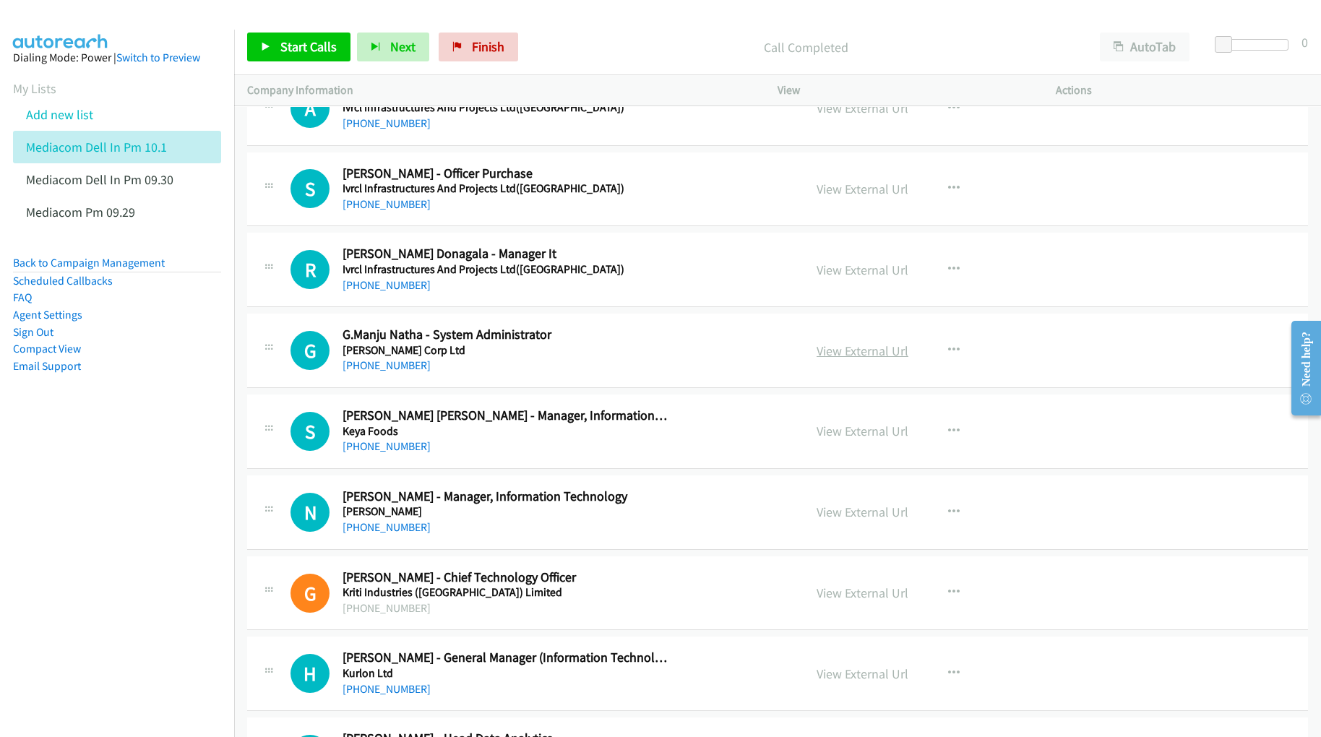
click at [854, 359] on link "View External Url" at bounding box center [863, 351] width 92 height 17
click at [850, 439] on link "View External Url" at bounding box center [863, 431] width 92 height 17
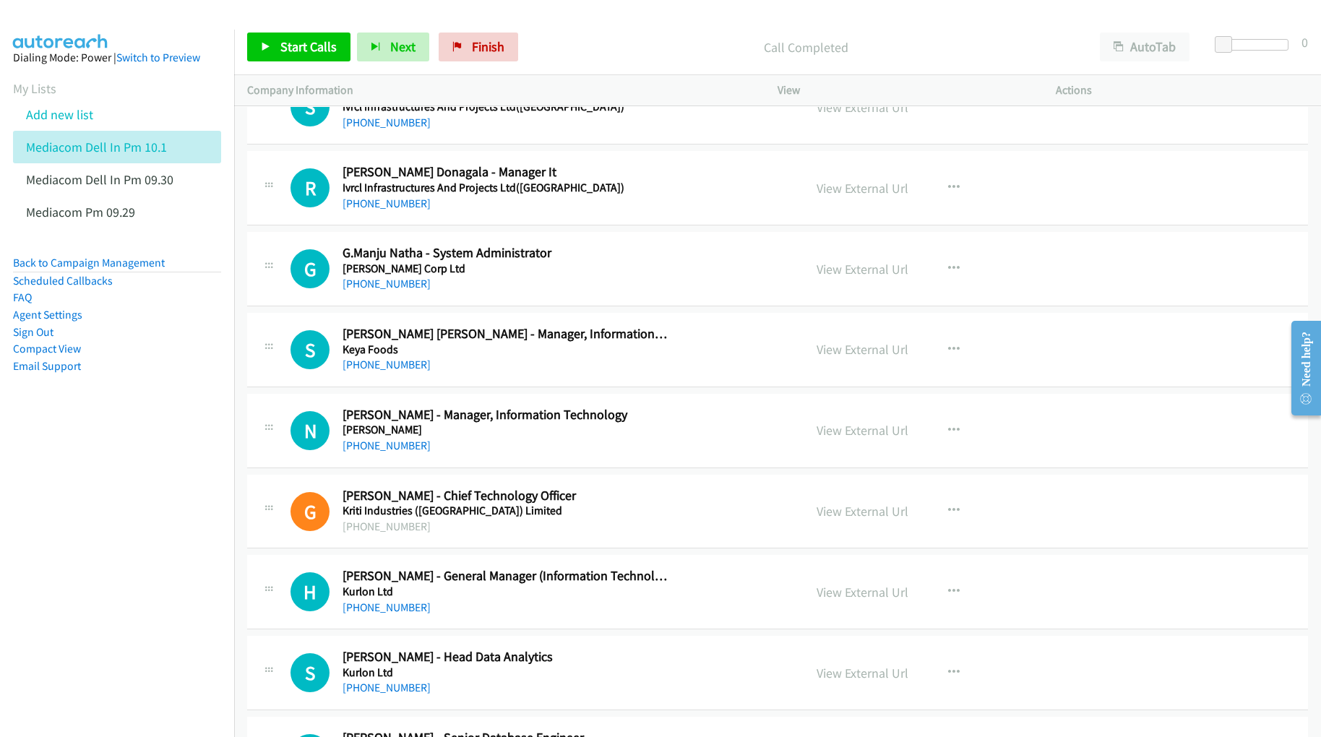
scroll to position [9637, 0]
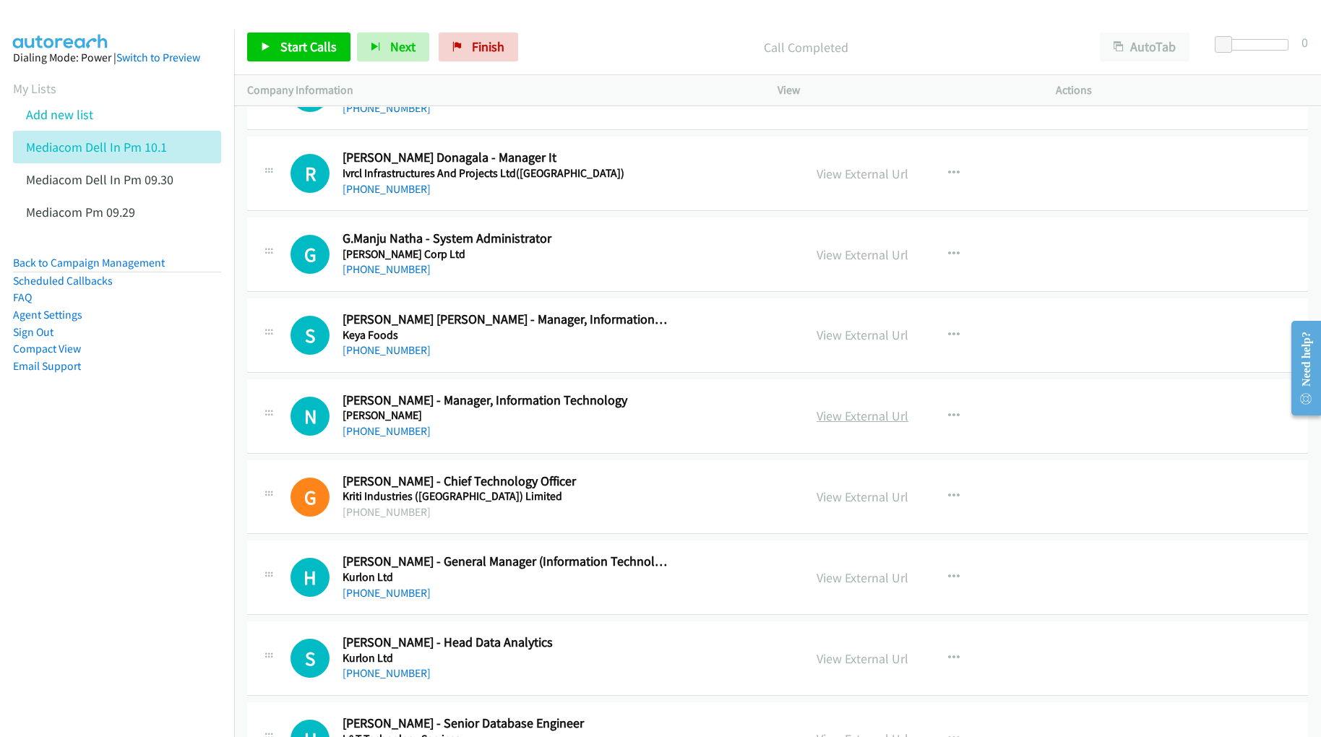
click at [857, 424] on link "View External Url" at bounding box center [863, 416] width 92 height 17
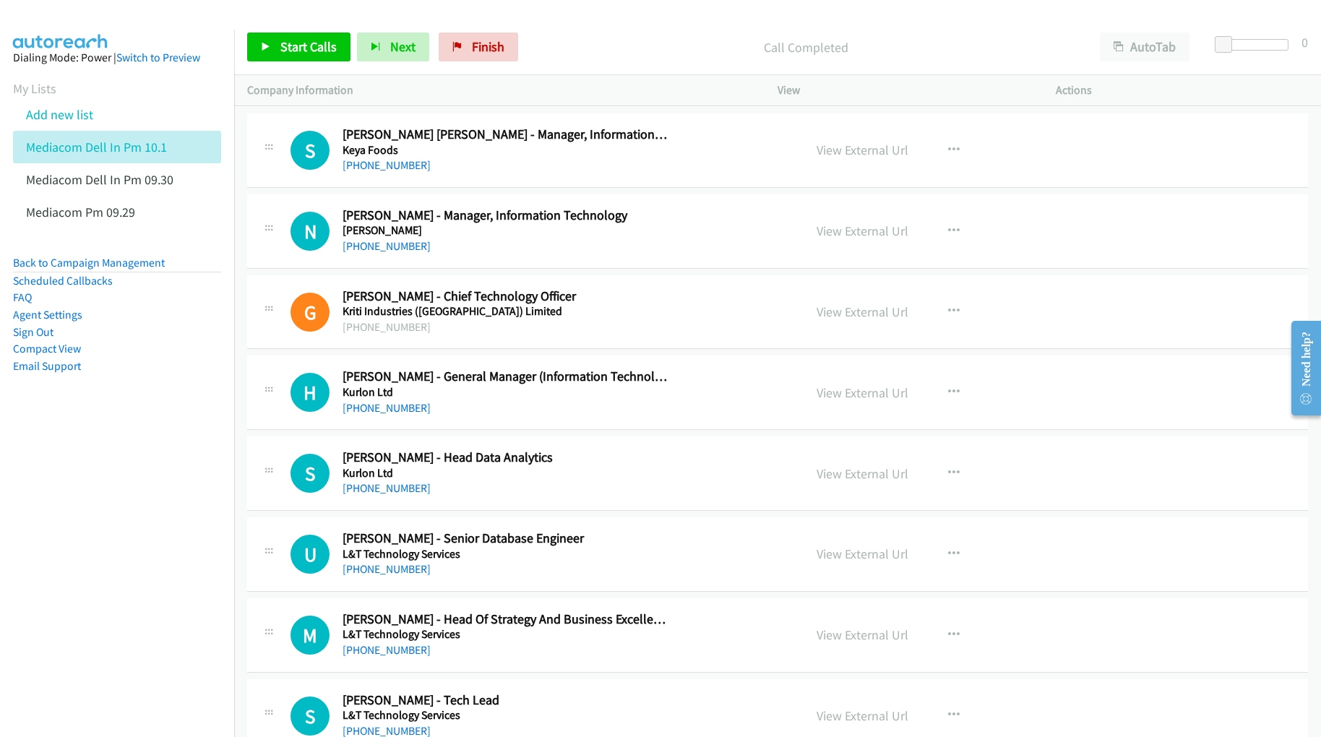
scroll to position [9830, 0]
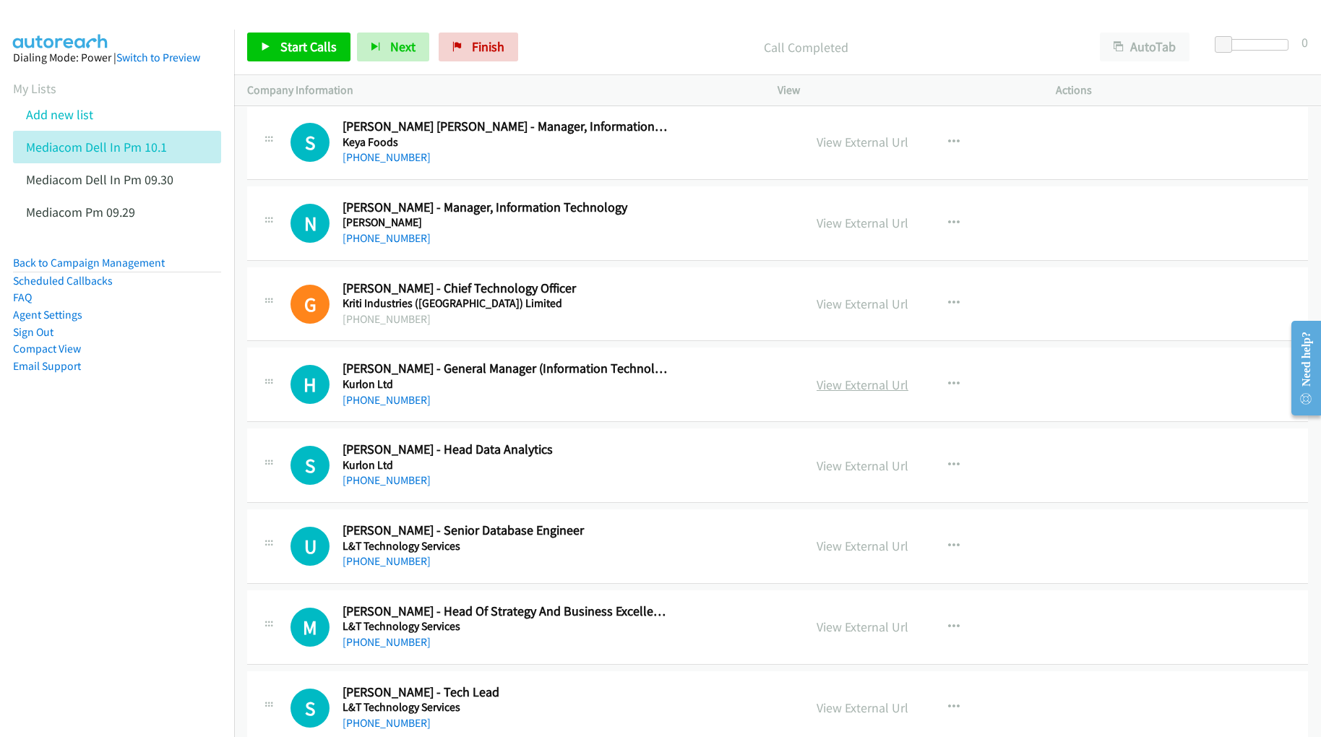
click at [834, 393] on link "View External Url" at bounding box center [863, 385] width 92 height 17
click at [825, 474] on link "View External Url" at bounding box center [863, 466] width 92 height 17
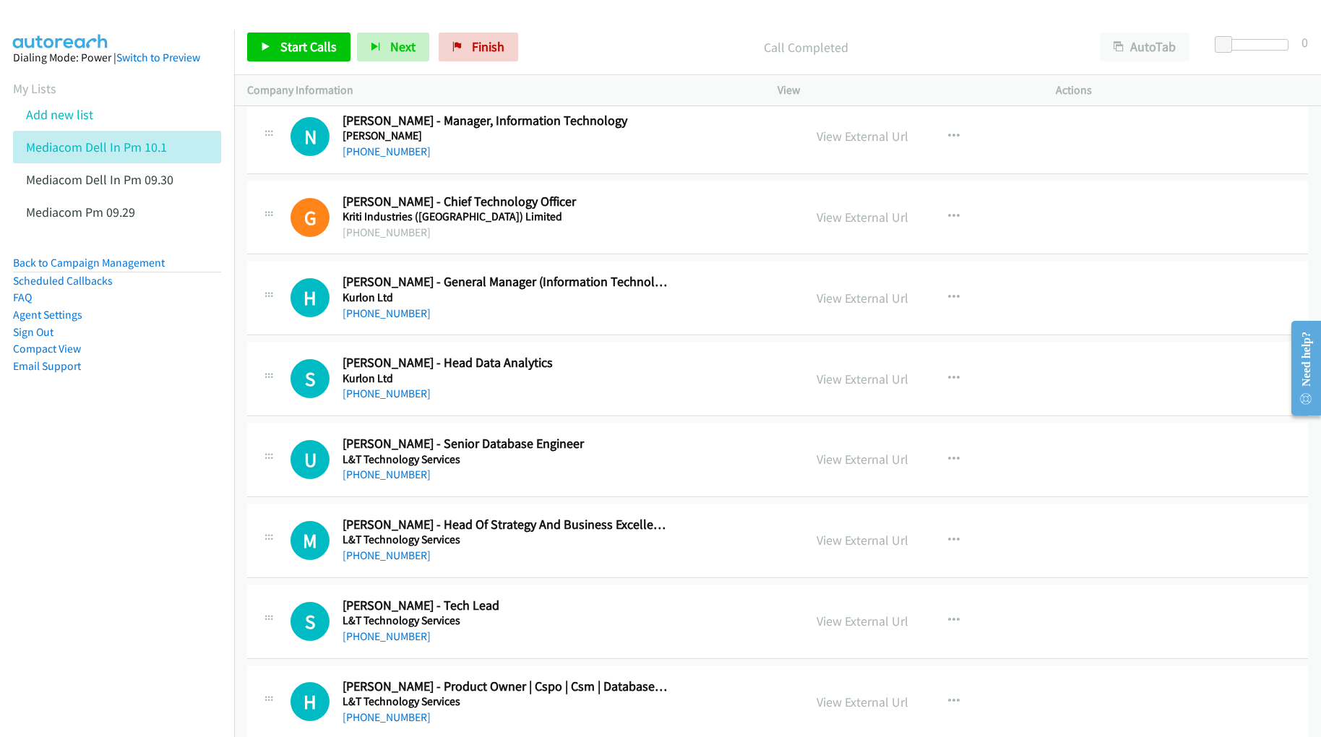
scroll to position [9926, 0]
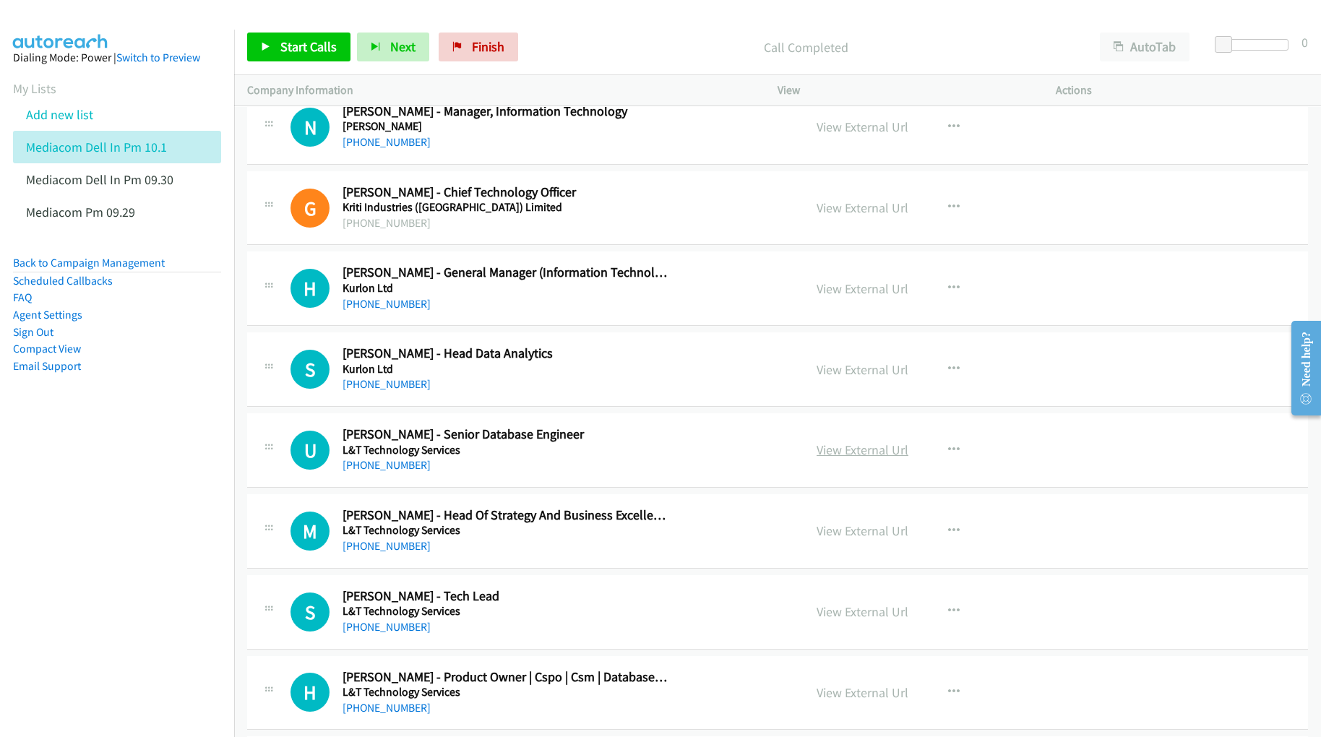
click at [862, 458] on link "View External Url" at bounding box center [863, 450] width 92 height 17
